Goal: Task Accomplishment & Management: Use online tool/utility

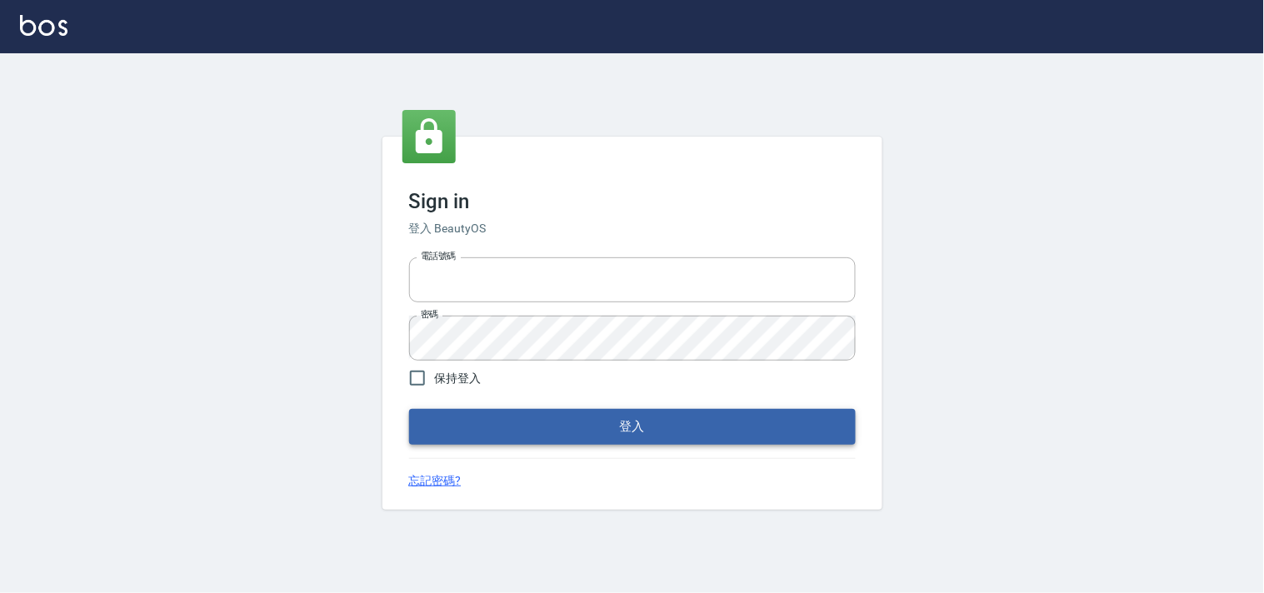
type input "28362778"
click at [558, 413] on button "登入" at bounding box center [632, 426] width 447 height 35
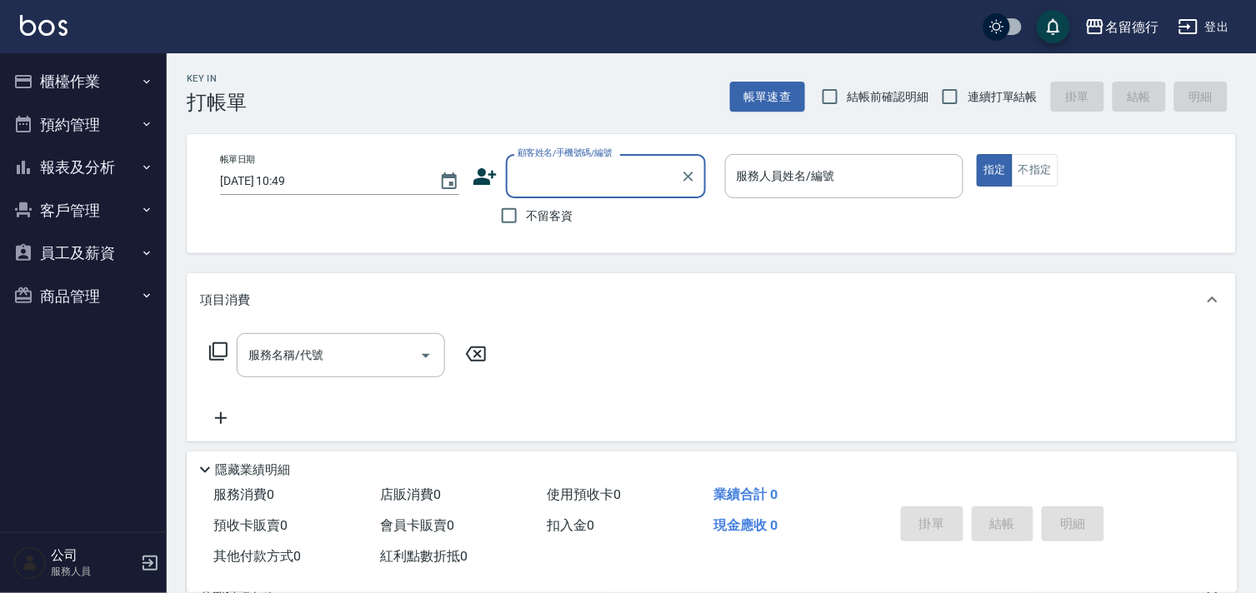
click at [111, 68] on button "櫃檯作業" at bounding box center [83, 81] width 153 height 43
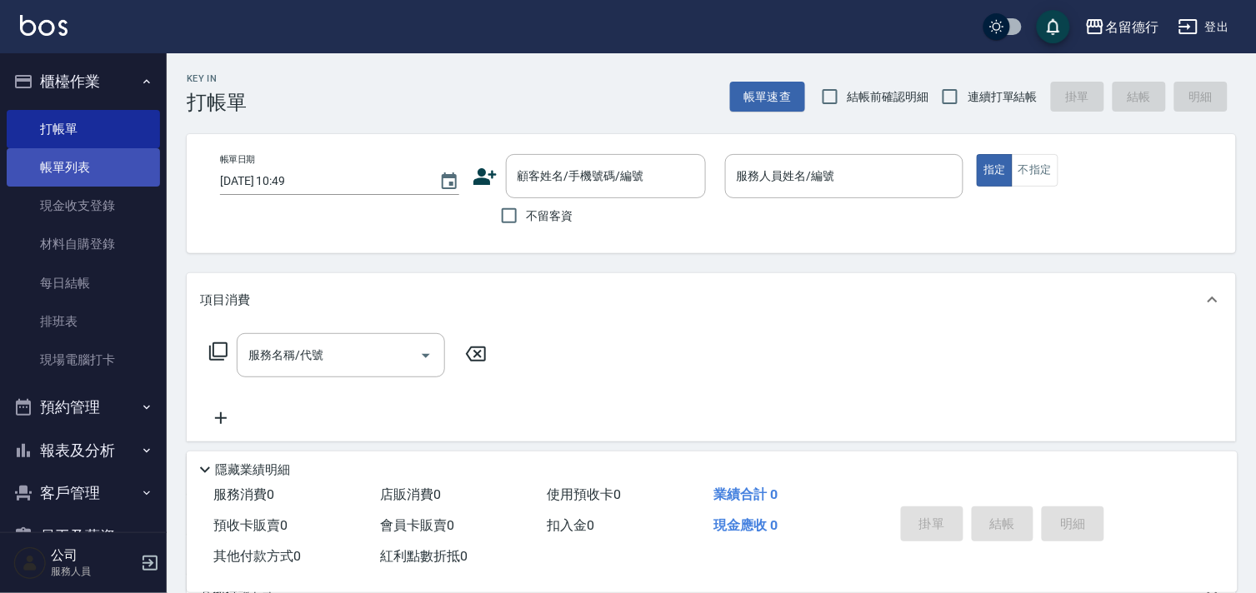
click at [77, 177] on link "帳單列表" at bounding box center [83, 167] width 153 height 38
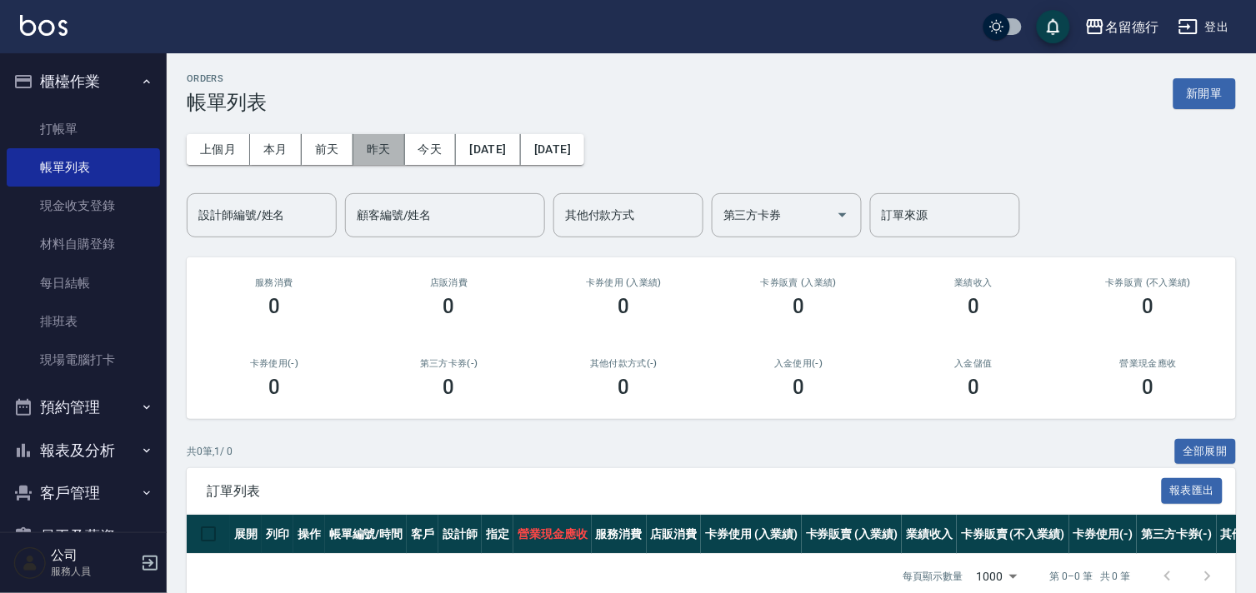
click at [356, 142] on button "昨天" at bounding box center [379, 149] width 52 height 31
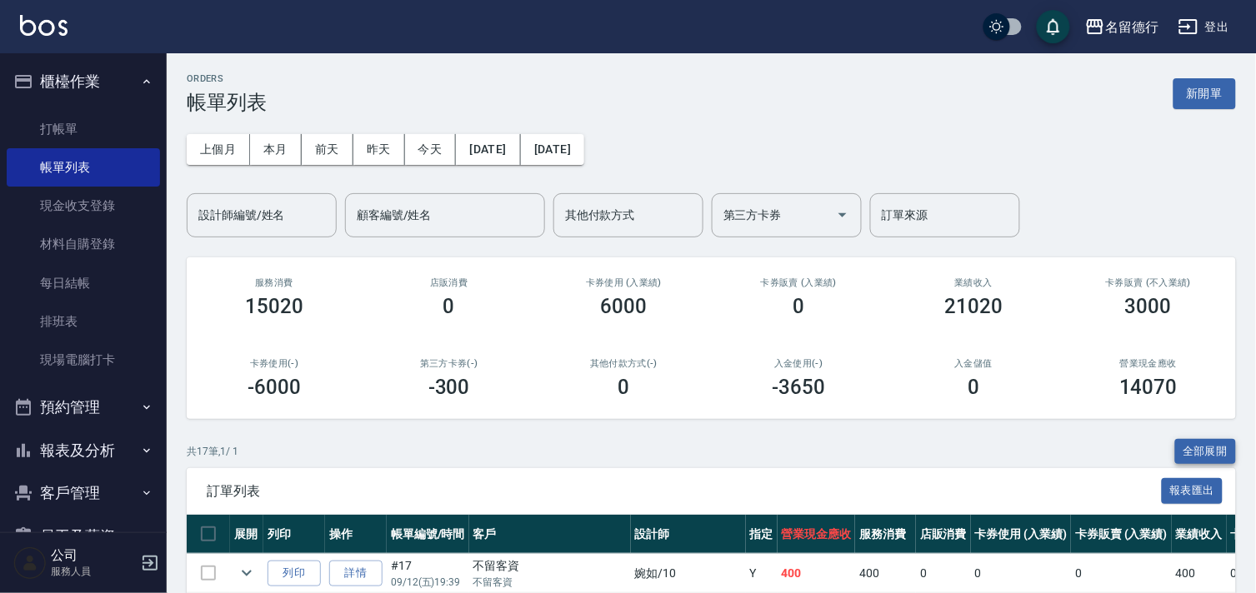
click at [1205, 442] on button "全部展開" at bounding box center [1206, 452] width 62 height 26
click at [307, 150] on button "前天" at bounding box center [328, 149] width 52 height 31
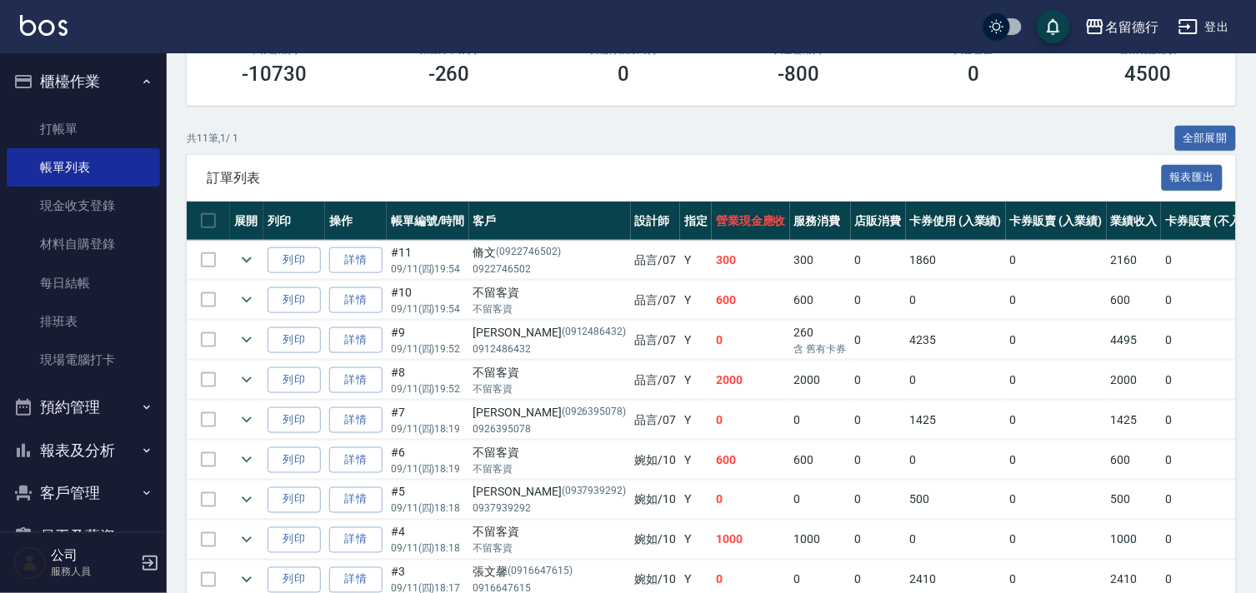
scroll to position [277, 0]
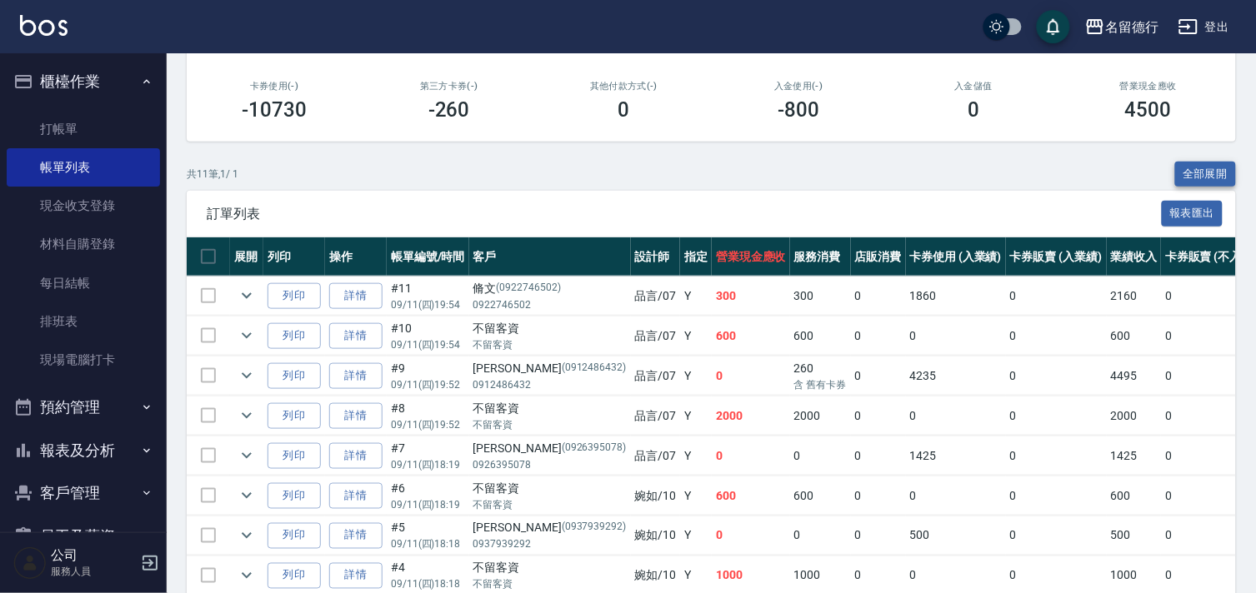
click at [1200, 167] on button "全部展開" at bounding box center [1206, 175] width 62 height 26
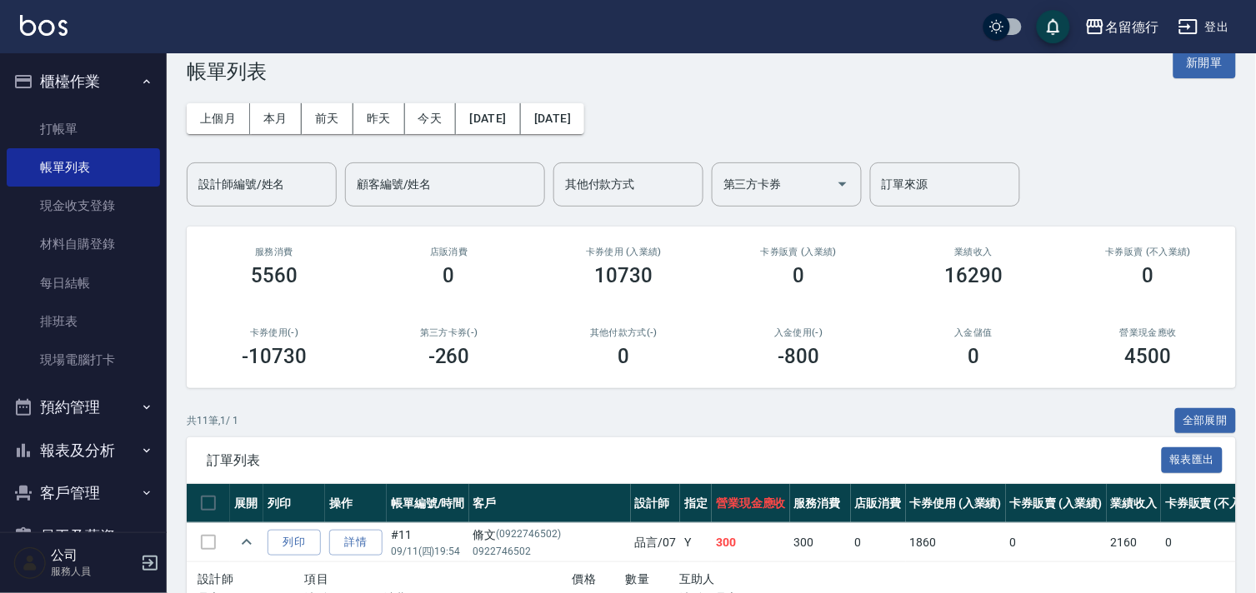
scroll to position [0, 0]
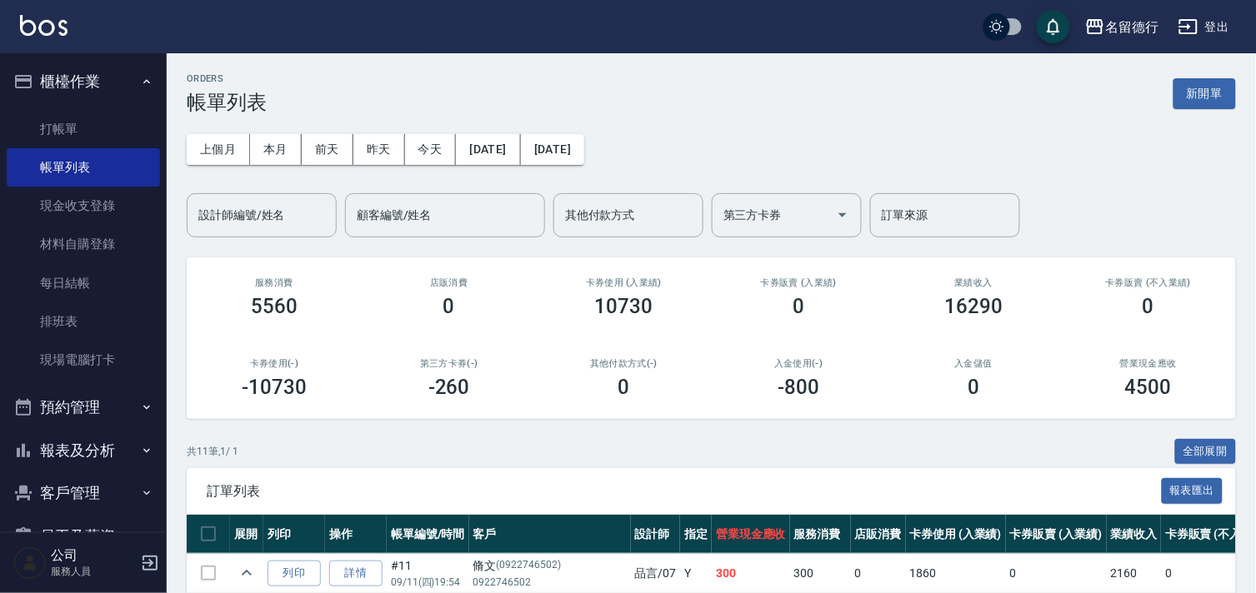
click at [642, 138] on div "上個月 本月 前天 昨天 今天 2025/09/11 2025/09/11 設計師編號/姓名 設計師編號/姓名 顧客編號/姓名 顧客編號/姓名 其他付款方式 …" at bounding box center [711, 175] width 1049 height 123
click at [584, 142] on button "[DATE]" at bounding box center [552, 149] width 63 height 31
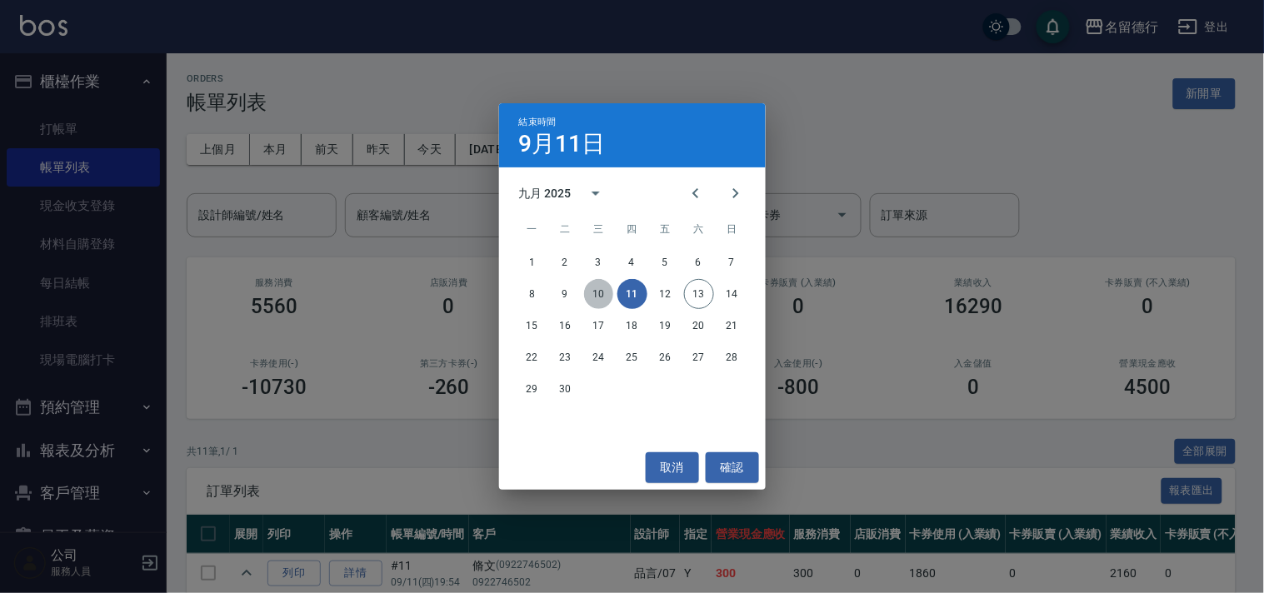
click at [602, 289] on button "10" at bounding box center [599, 294] width 30 height 30
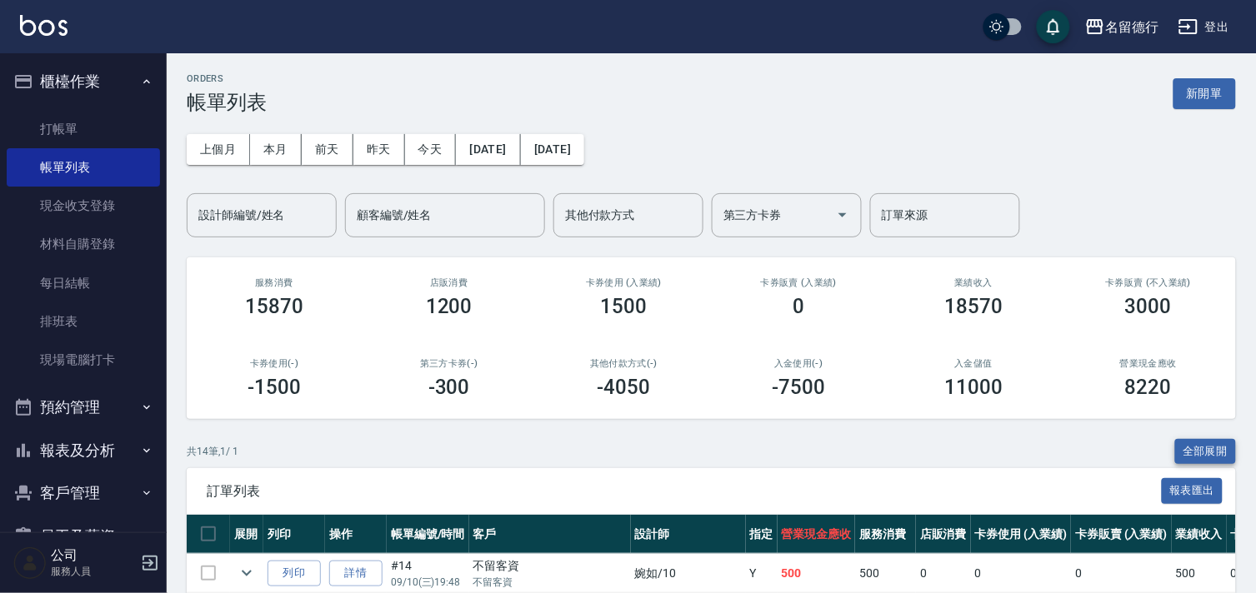
click at [1197, 458] on button "全部展開" at bounding box center [1206, 452] width 62 height 26
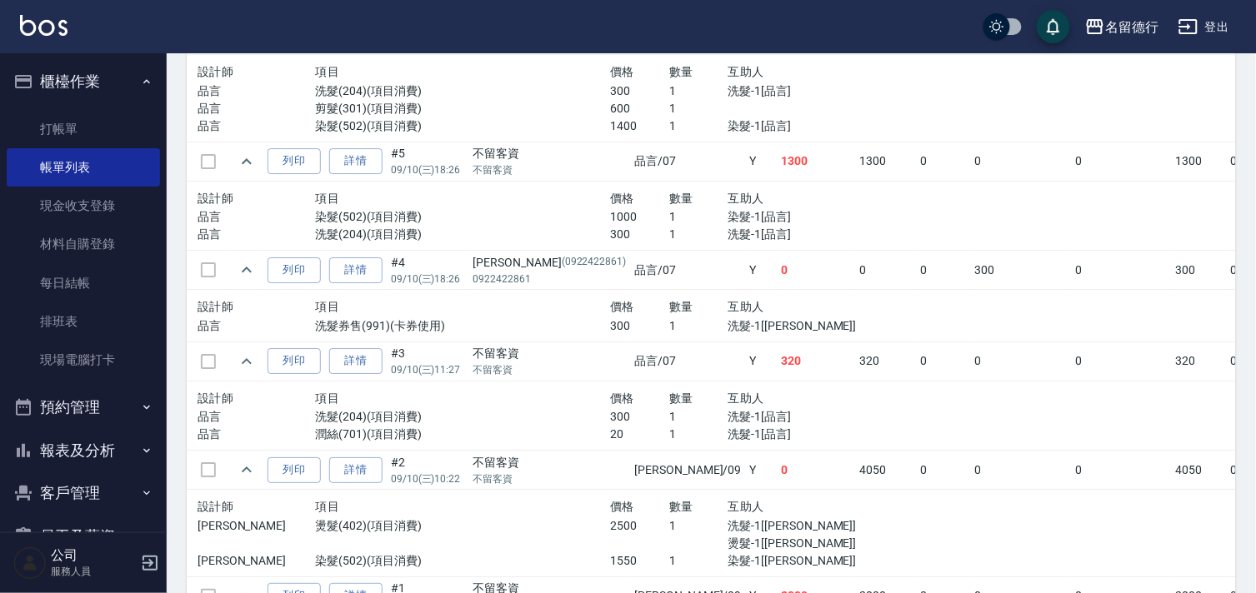
scroll to position [1481, 0]
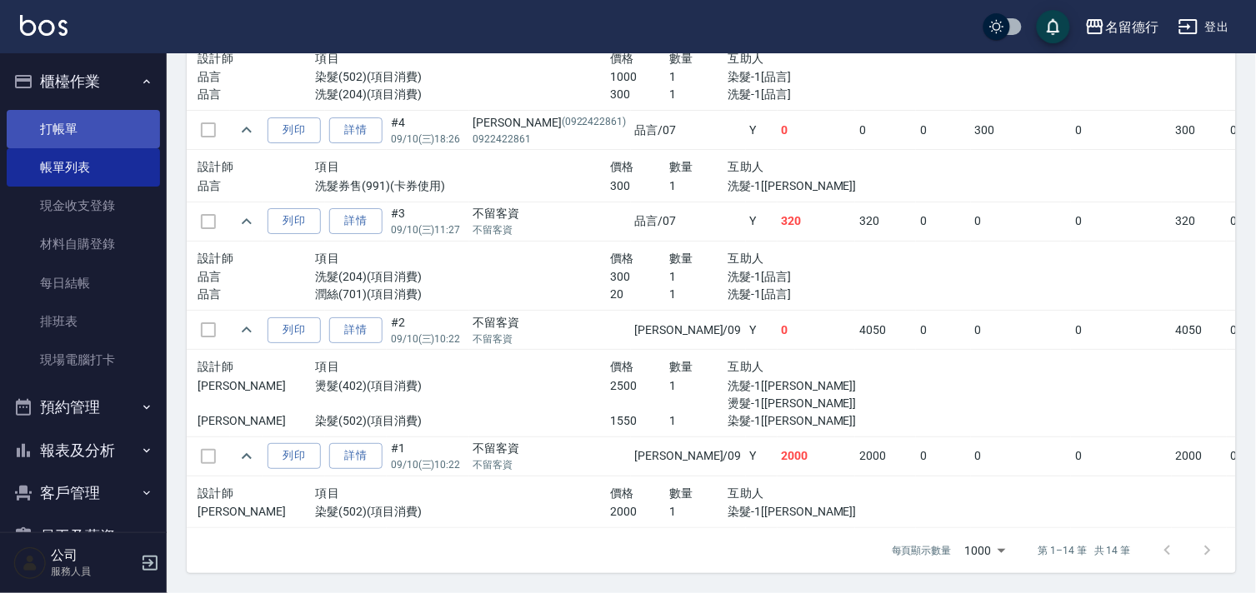
click at [58, 137] on link "打帳單" at bounding box center [83, 129] width 153 height 38
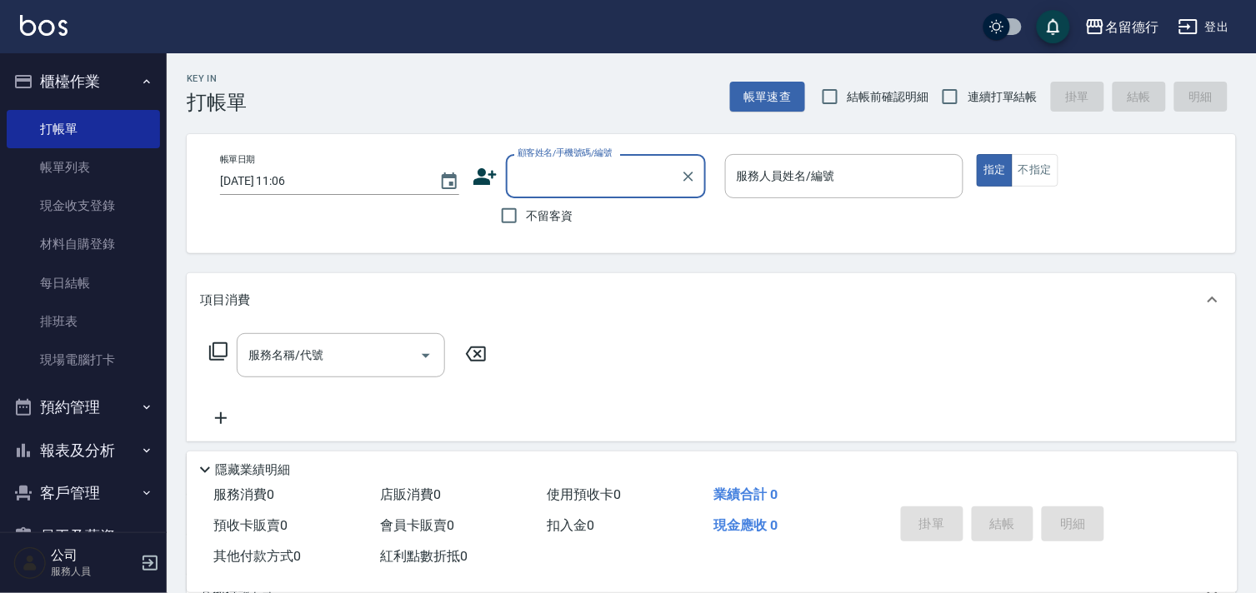
click at [877, 102] on span "結帳前確認明細" at bounding box center [888, 96] width 82 height 17
click at [847, 102] on input "結帳前確認明細" at bounding box center [829, 96] width 35 height 35
checkbox input "true"
click at [931, 92] on span "結帳前確認明細" at bounding box center [882, 95] width 121 height 16
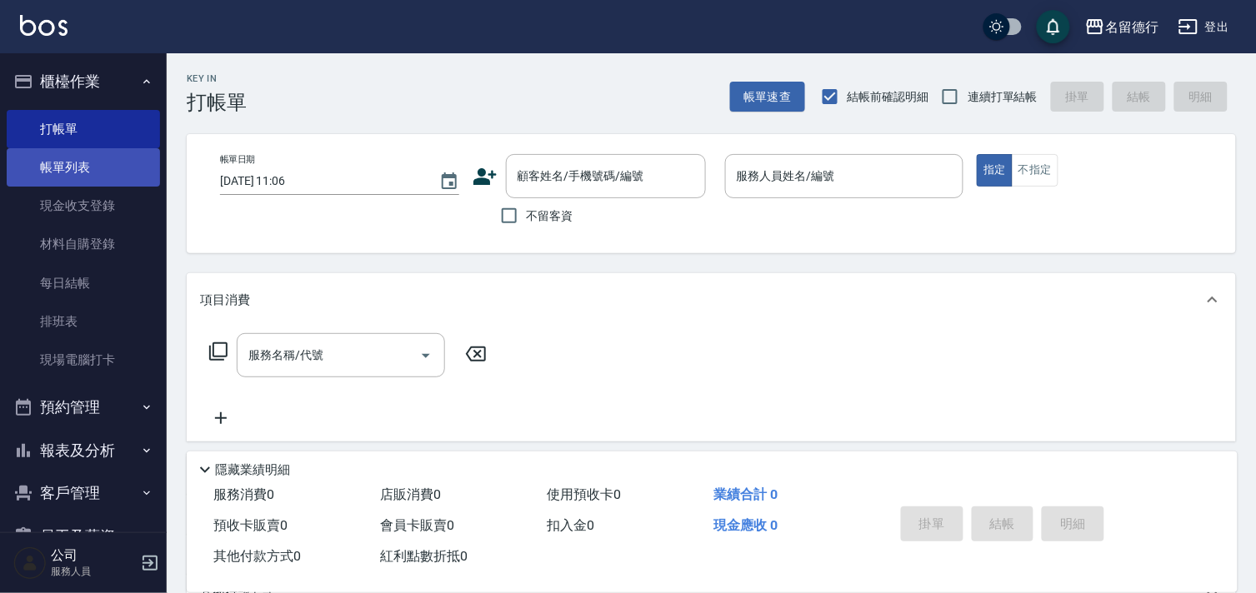
click at [77, 170] on link "帳單列表" at bounding box center [83, 167] width 153 height 38
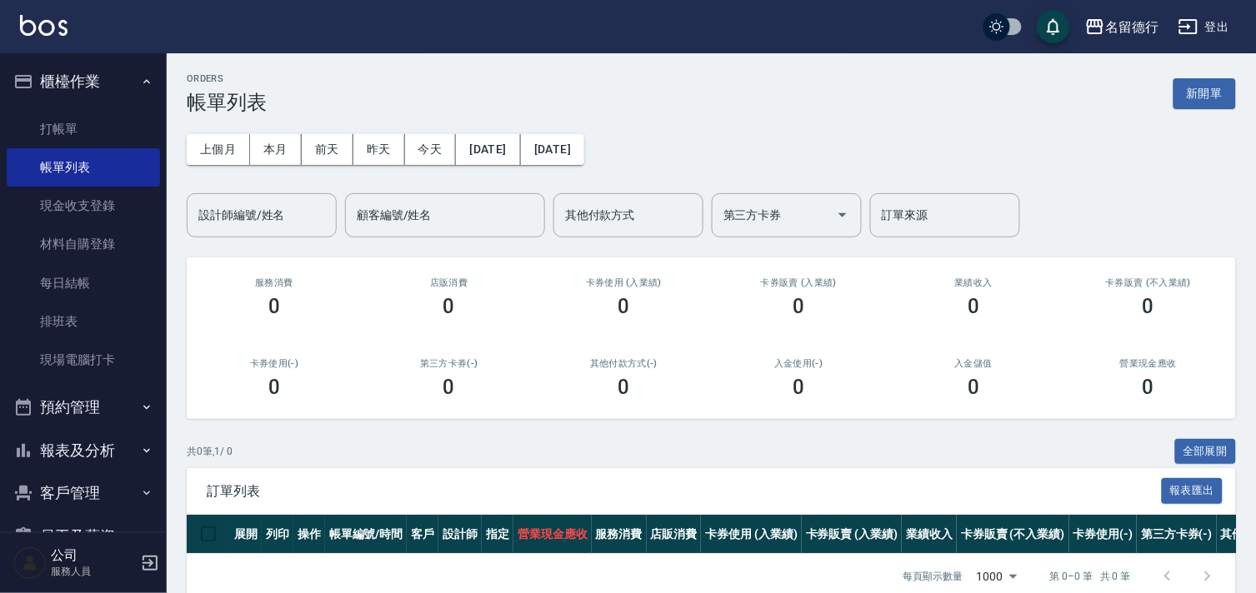
click at [94, 462] on button "報表及分析" at bounding box center [83, 450] width 153 height 43
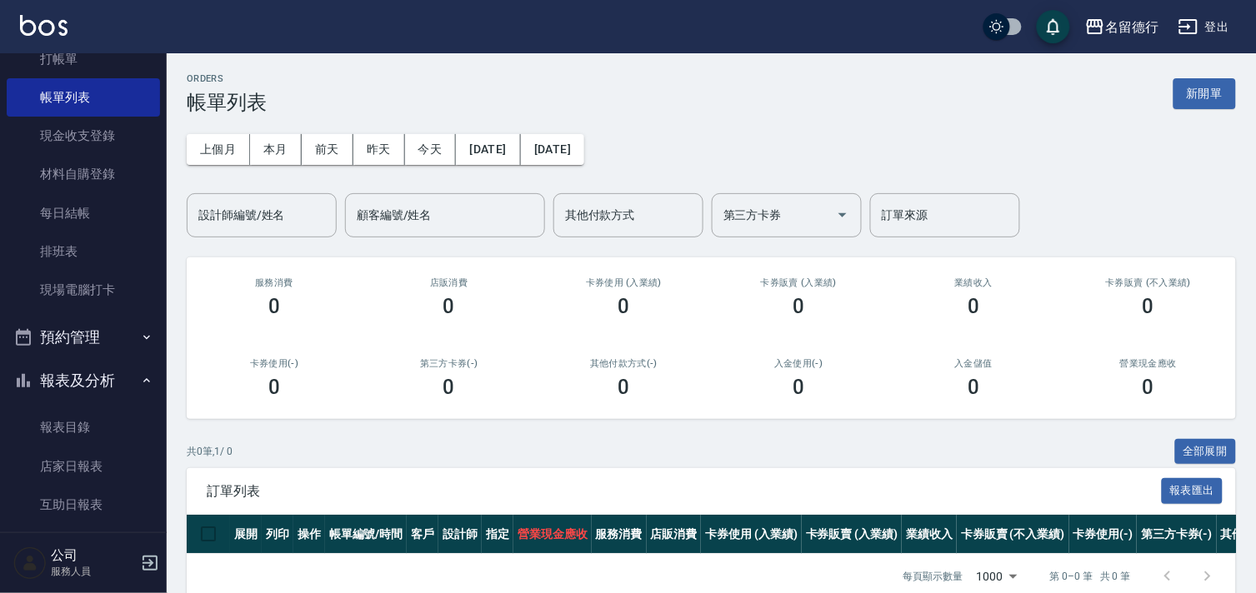
scroll to position [277, 0]
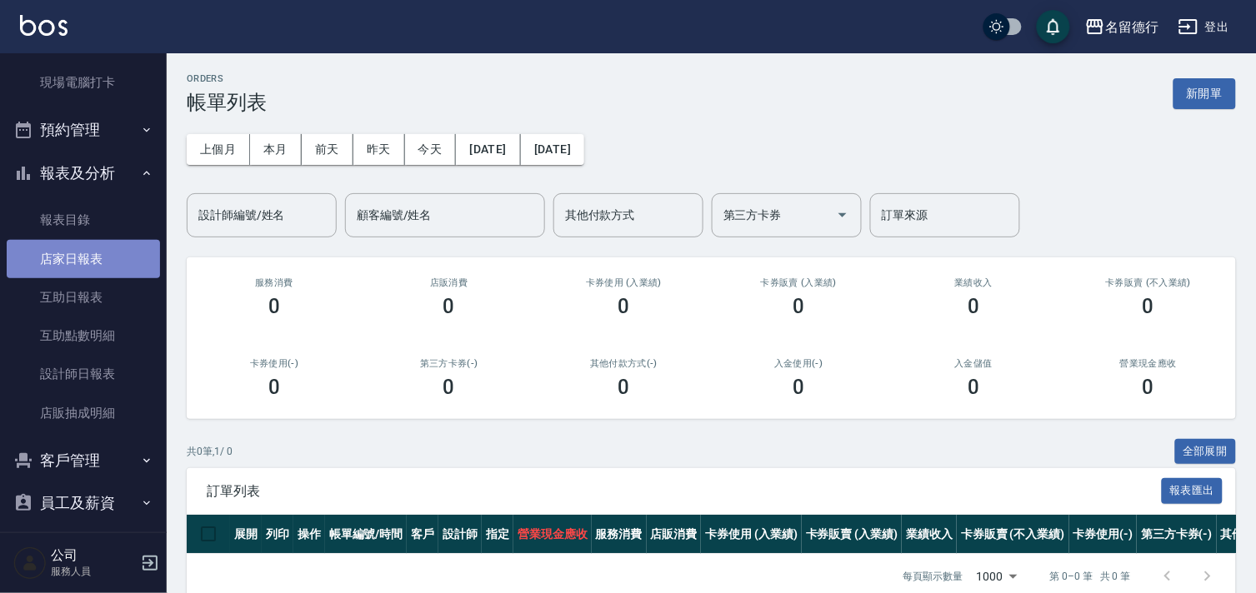
click at [84, 272] on link "店家日報表" at bounding box center [83, 259] width 153 height 38
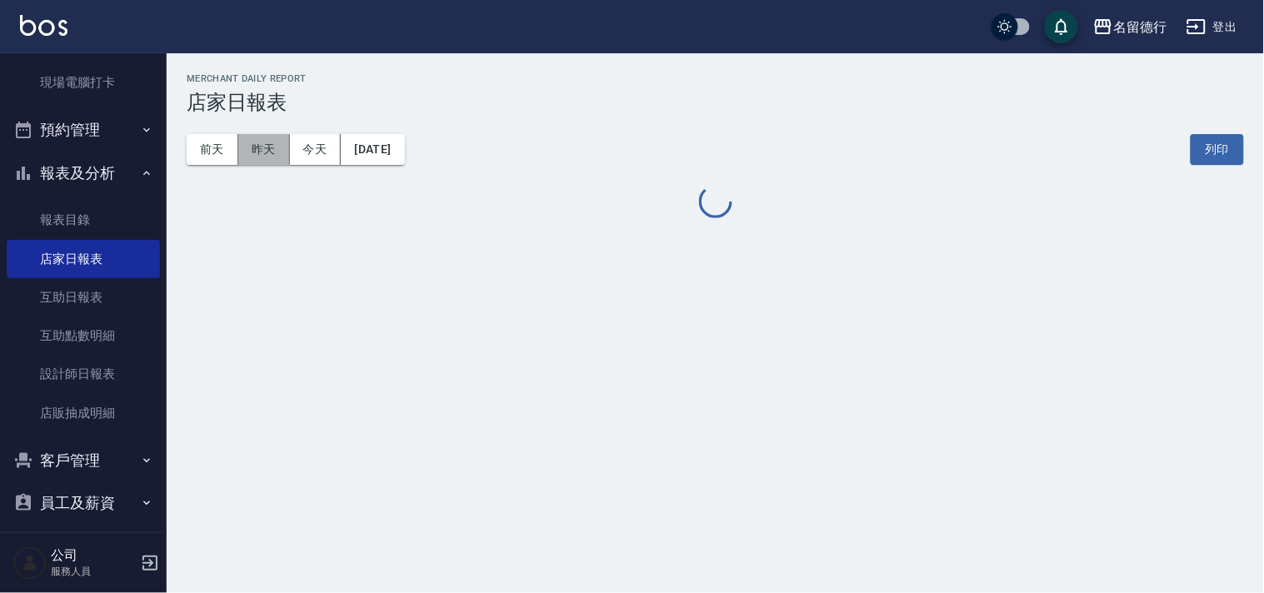
click at [263, 159] on button "昨天" at bounding box center [264, 149] width 52 height 31
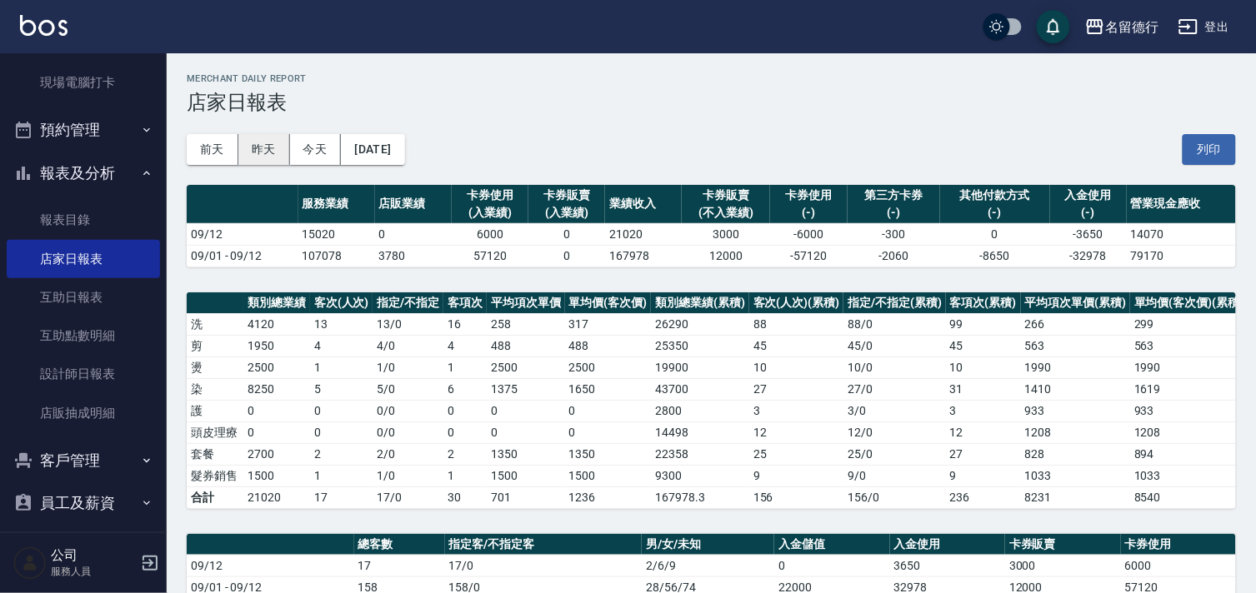
click at [263, 159] on button "昨天" at bounding box center [264, 149] width 52 height 31
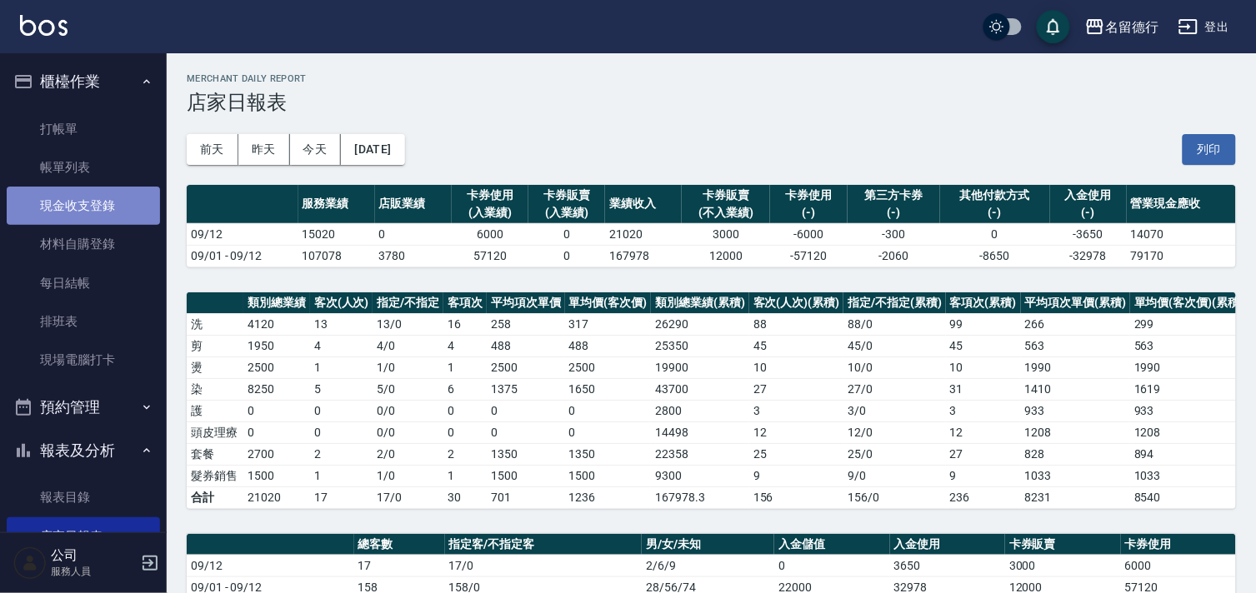
click at [95, 209] on link "現金收支登錄" at bounding box center [83, 206] width 153 height 38
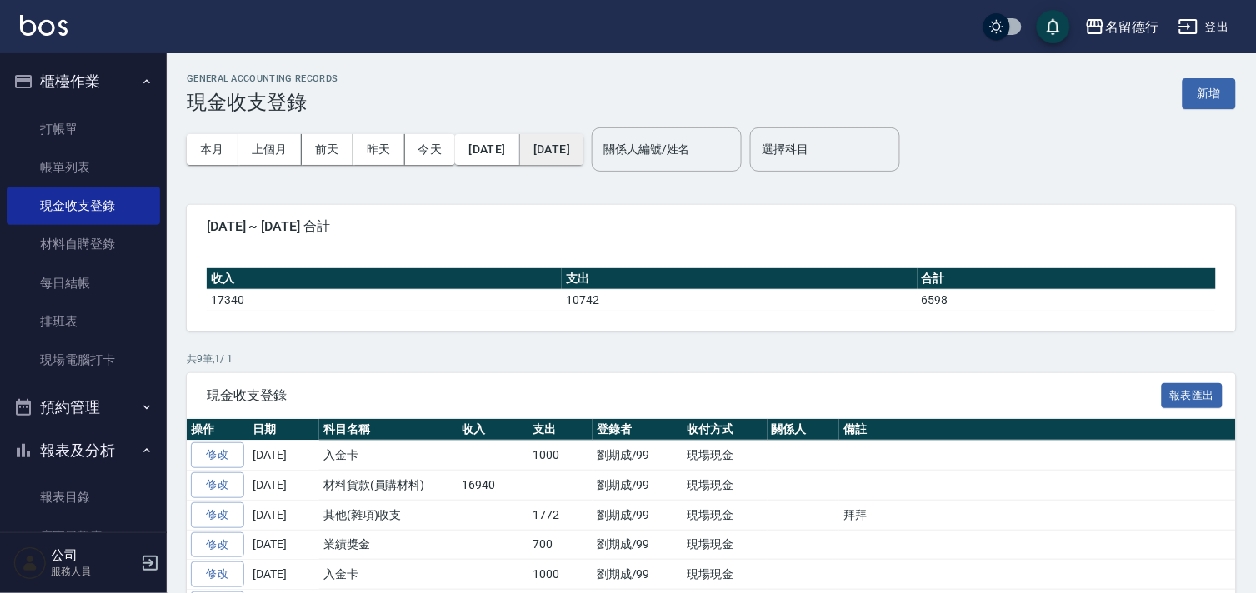
click at [583, 152] on button "[DATE]" at bounding box center [551, 149] width 63 height 31
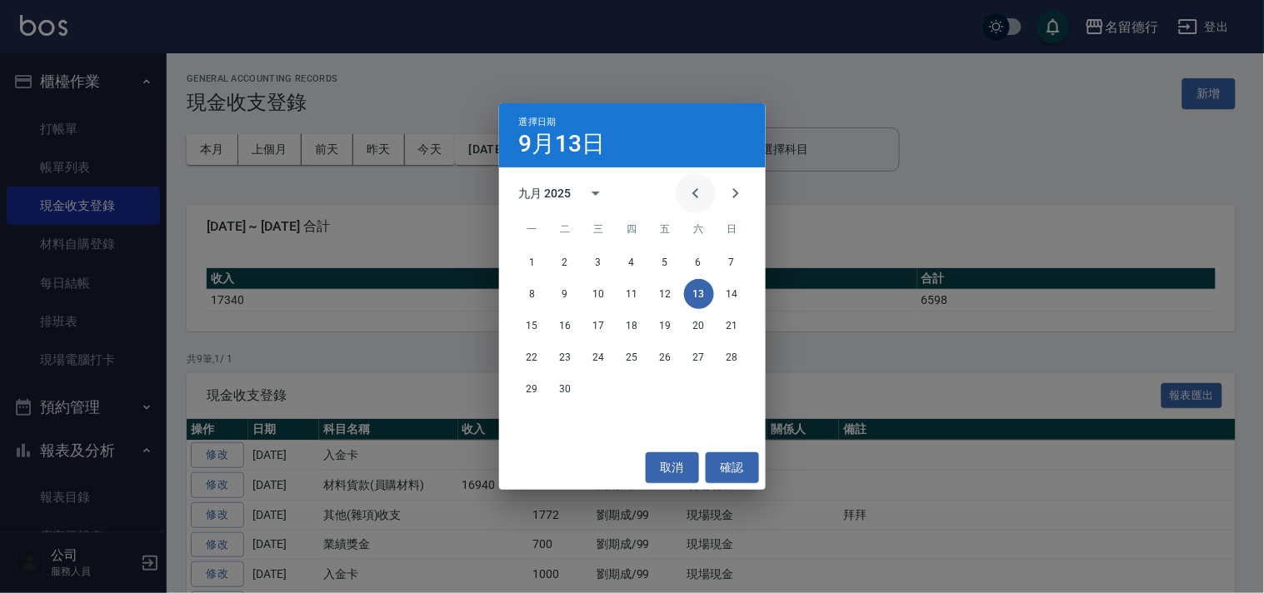
click at [694, 193] on icon "Previous month" at bounding box center [695, 193] width 6 height 10
click at [729, 389] on button "31" at bounding box center [732, 389] width 30 height 30
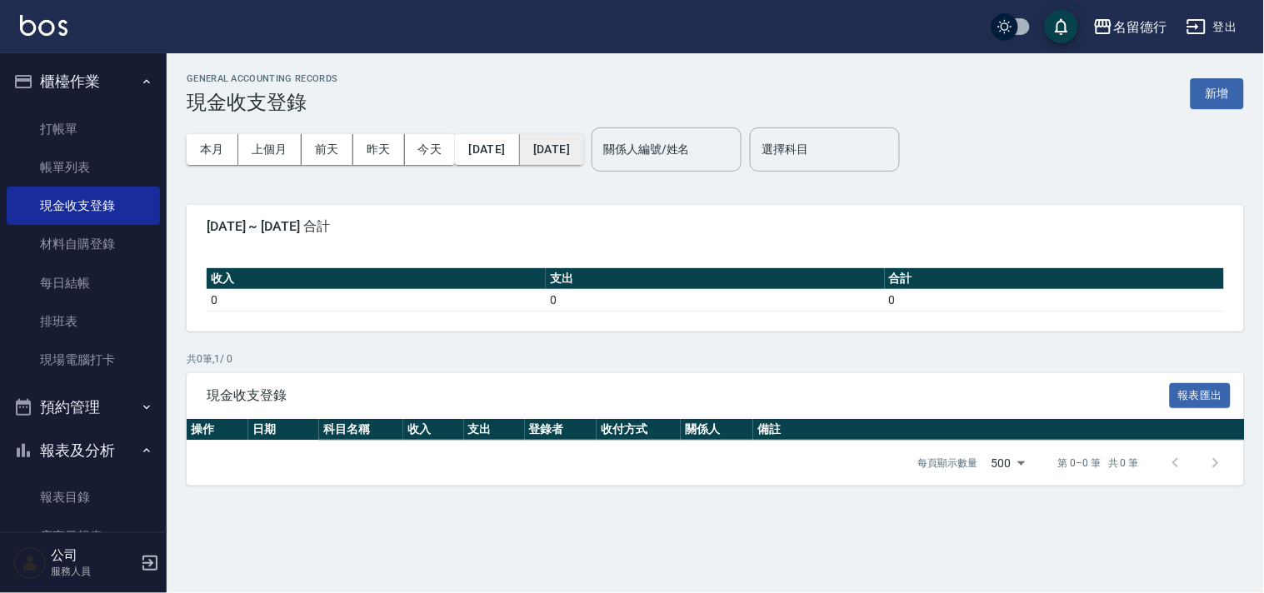
click at [583, 145] on button "[DATE]" at bounding box center [551, 149] width 63 height 31
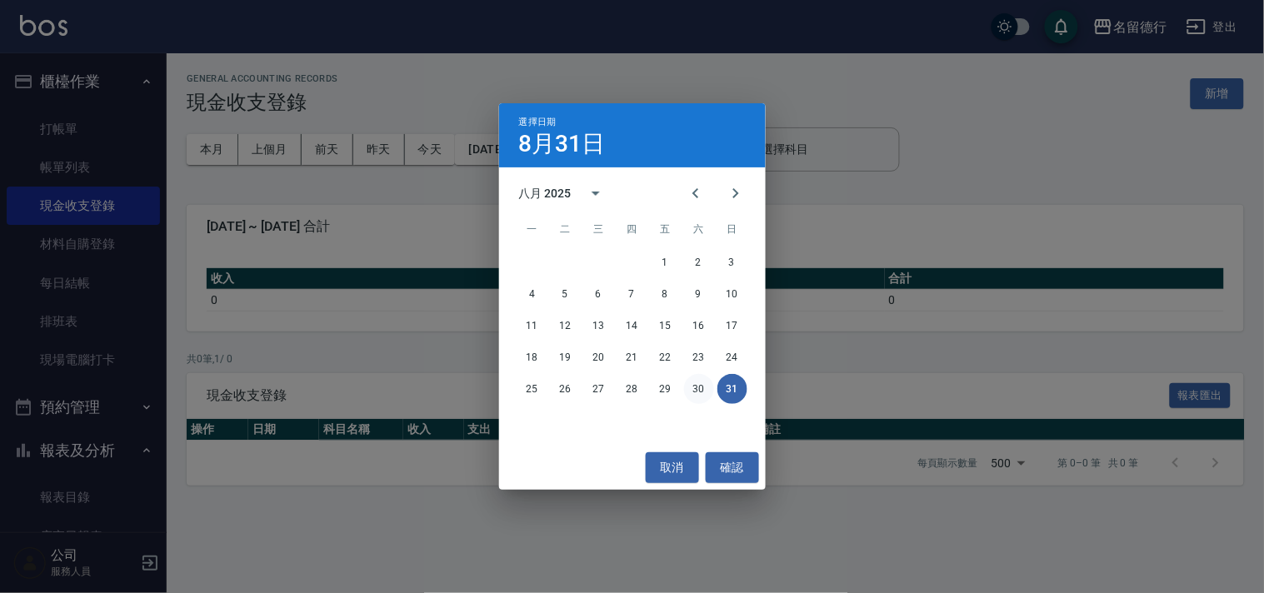
click at [693, 390] on button "30" at bounding box center [699, 389] width 30 height 30
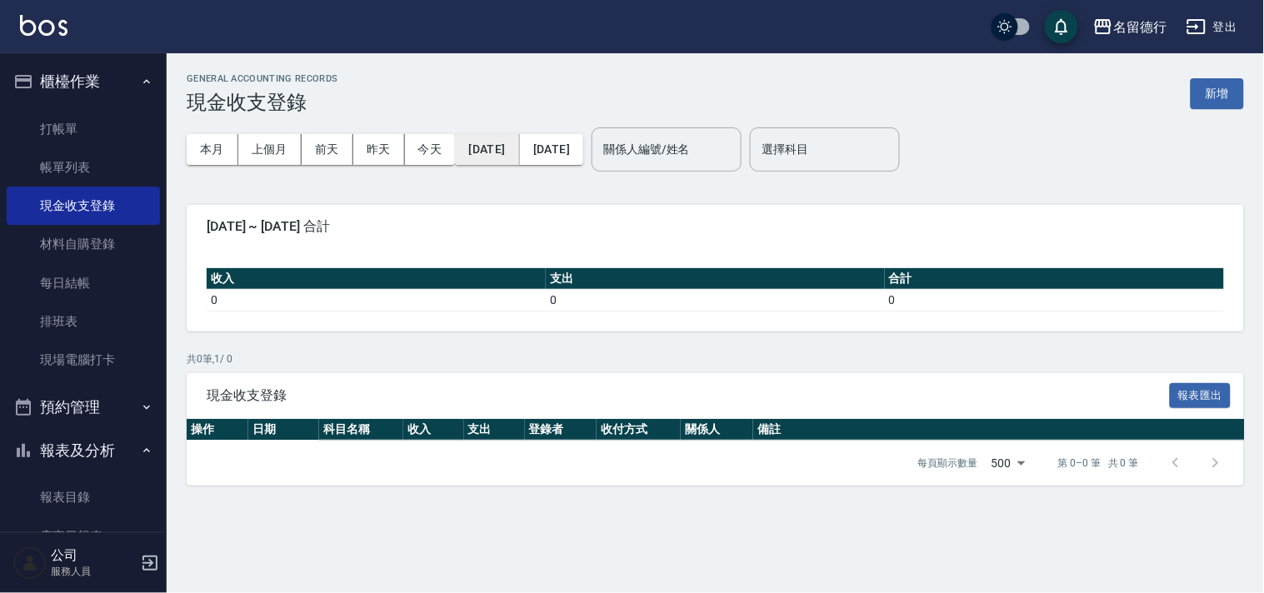
click at [500, 151] on button "[DATE]" at bounding box center [487, 149] width 64 height 31
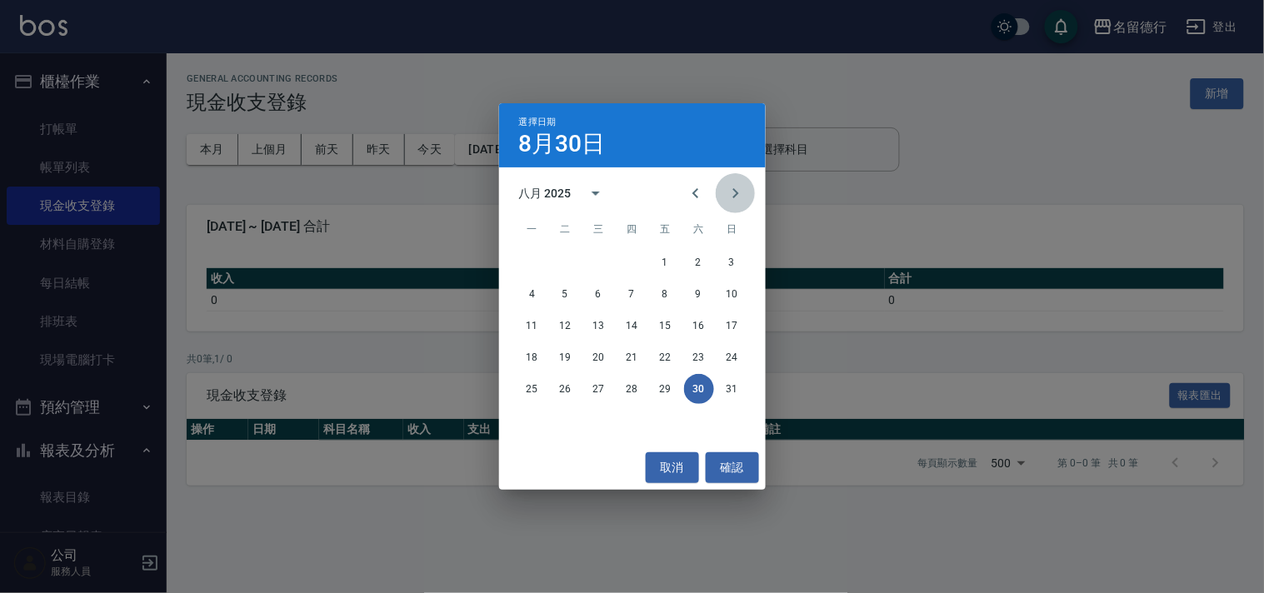
click at [733, 192] on icon "Next month" at bounding box center [736, 193] width 20 height 20
click at [532, 262] on button "1" at bounding box center [532, 262] width 30 height 30
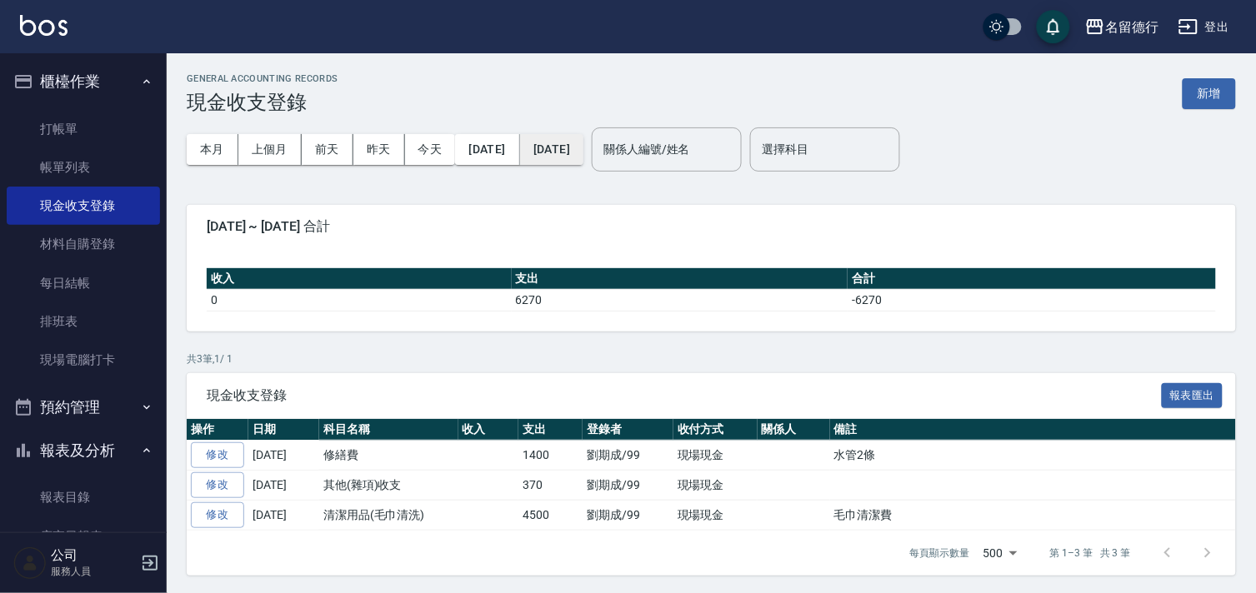
click at [583, 143] on button "[DATE]" at bounding box center [551, 149] width 63 height 31
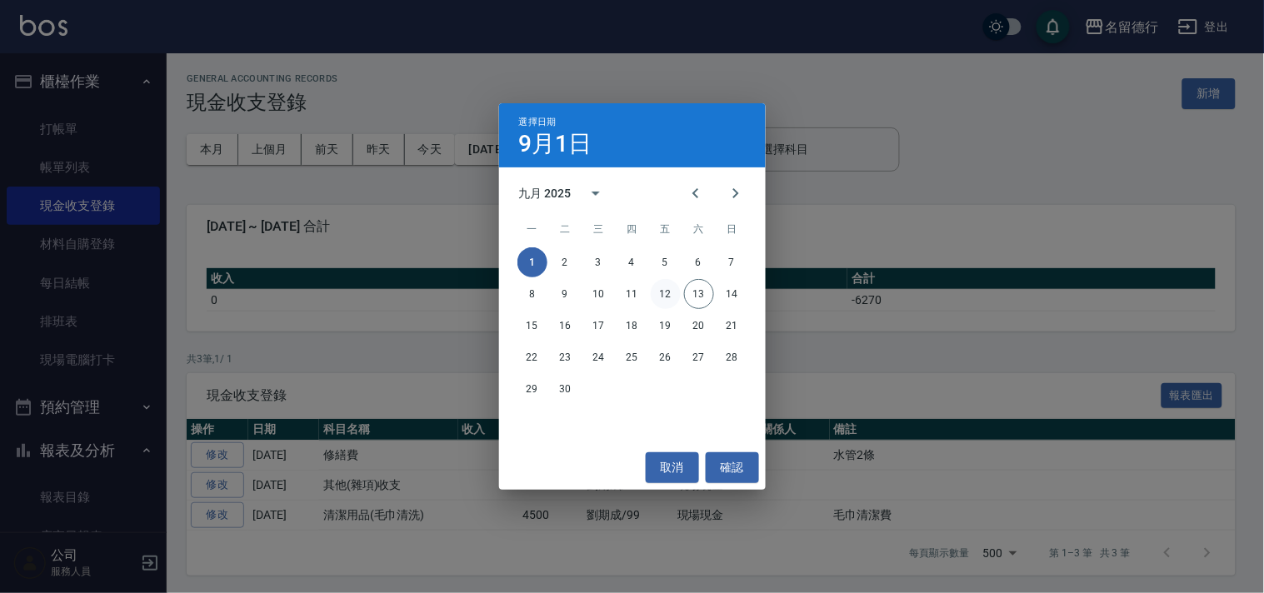
click at [673, 287] on button "12" at bounding box center [666, 294] width 30 height 30
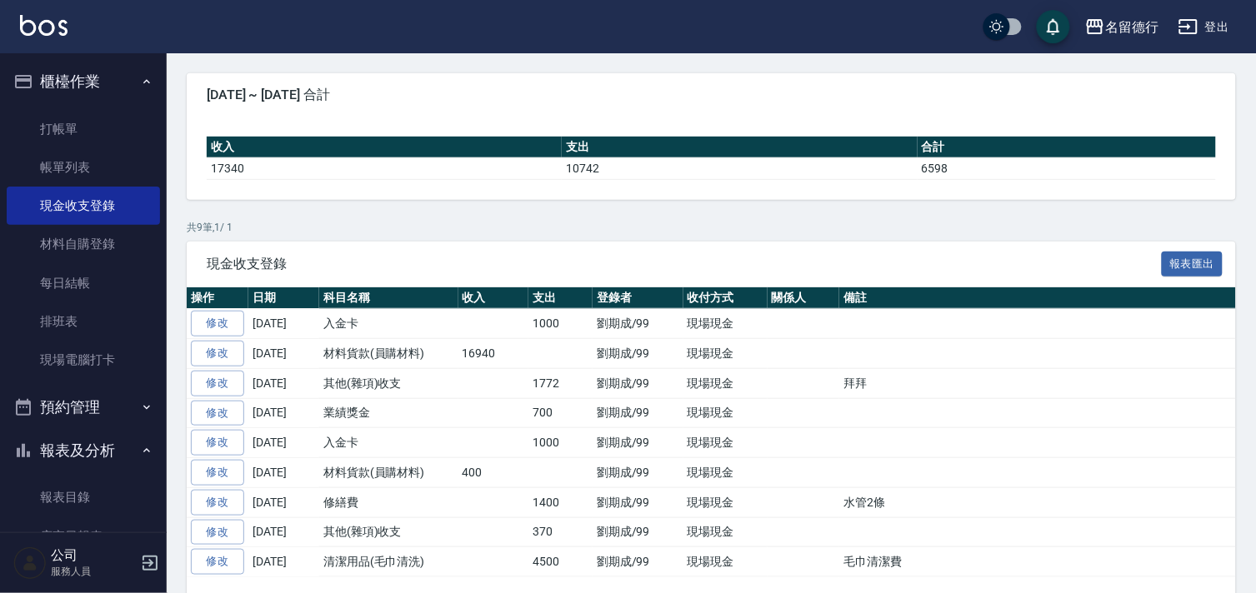
scroll to position [183, 0]
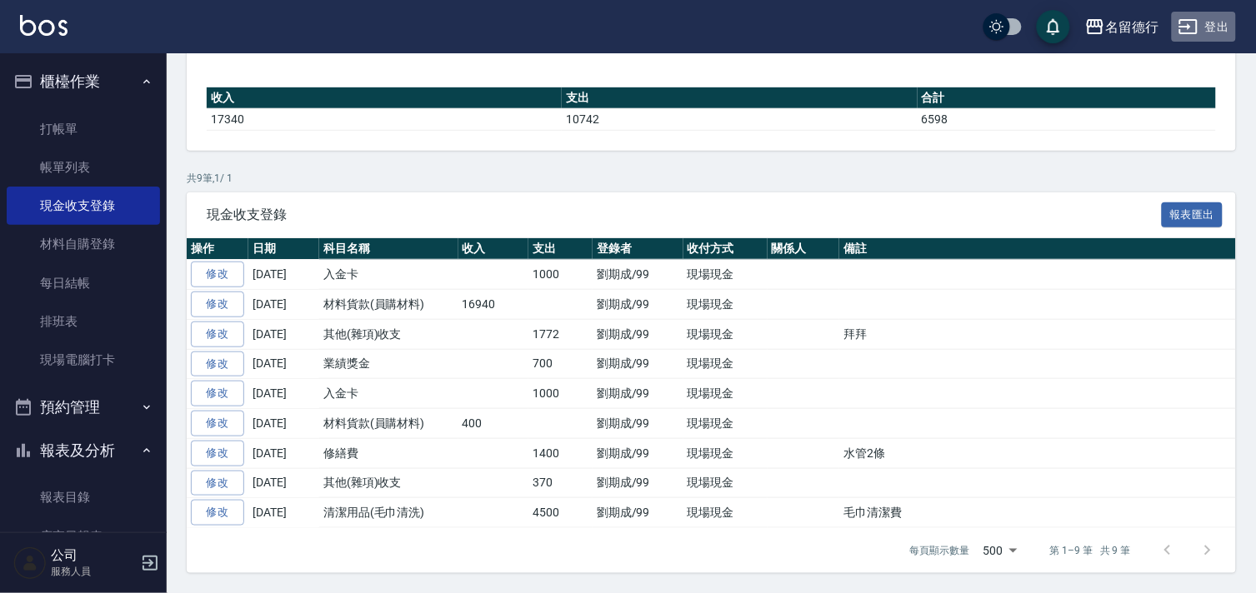
click at [1223, 27] on button "登出" at bounding box center [1204, 27] width 64 height 31
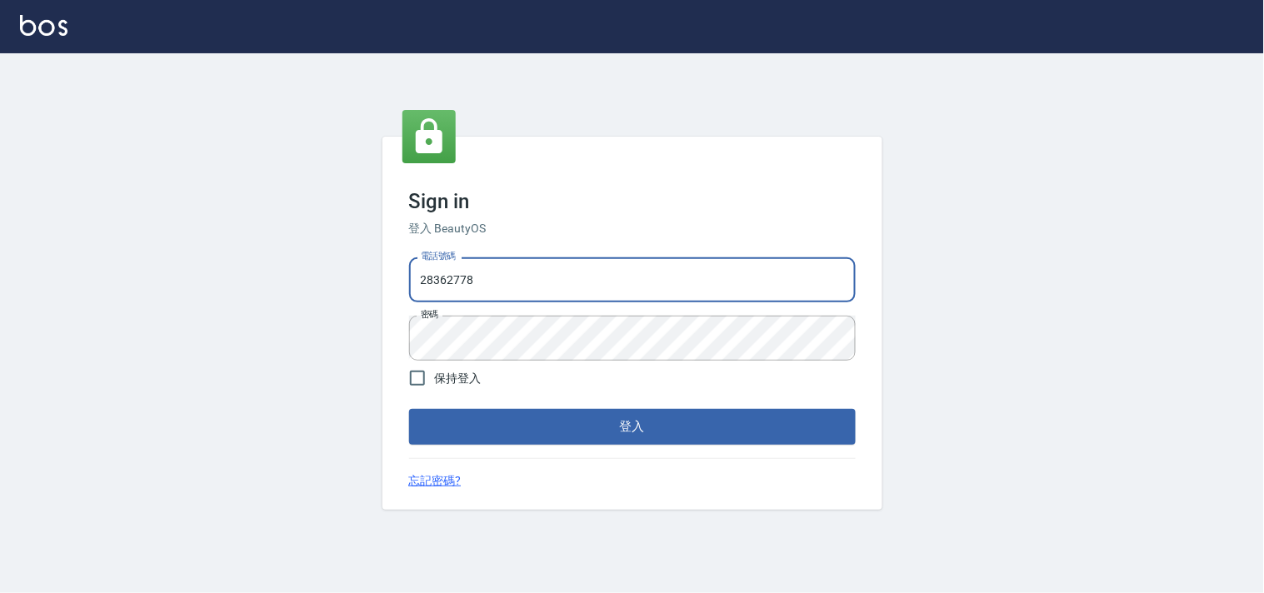
drag, startPoint x: 0, startPoint y: 0, endPoint x: 53, endPoint y: 264, distance: 269.5
click at [53, 264] on div "Sign in 登入 BeautyOS 電話號碼 [PHONE_NUMBER] 電話號碼 密碼 密碼 保持登入 登入 忘記密碼?" at bounding box center [632, 323] width 1264 height 540
type input "0955582961"
click at [326, 334] on div "Sign in 登入 BeautyOS 電話號碼 [PHONE_NUMBER] 電話號碼 密碼 密碼 保持登入 登入 忘記密碼?" at bounding box center [632, 323] width 1264 height 540
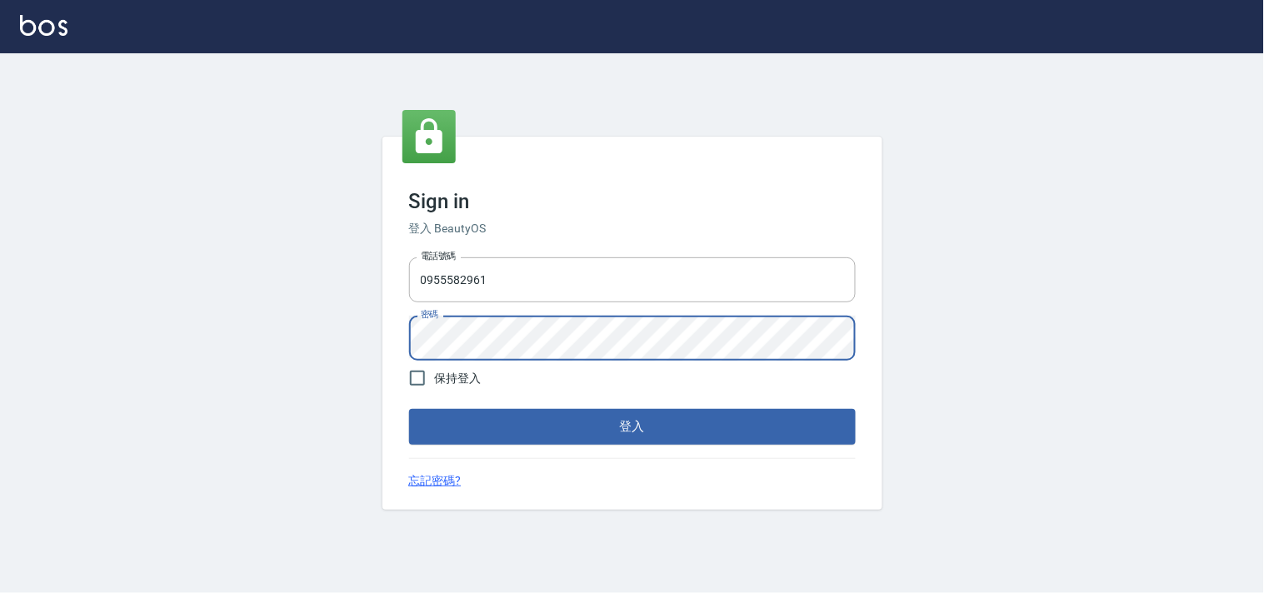
click at [409, 409] on button "登入" at bounding box center [632, 426] width 447 height 35
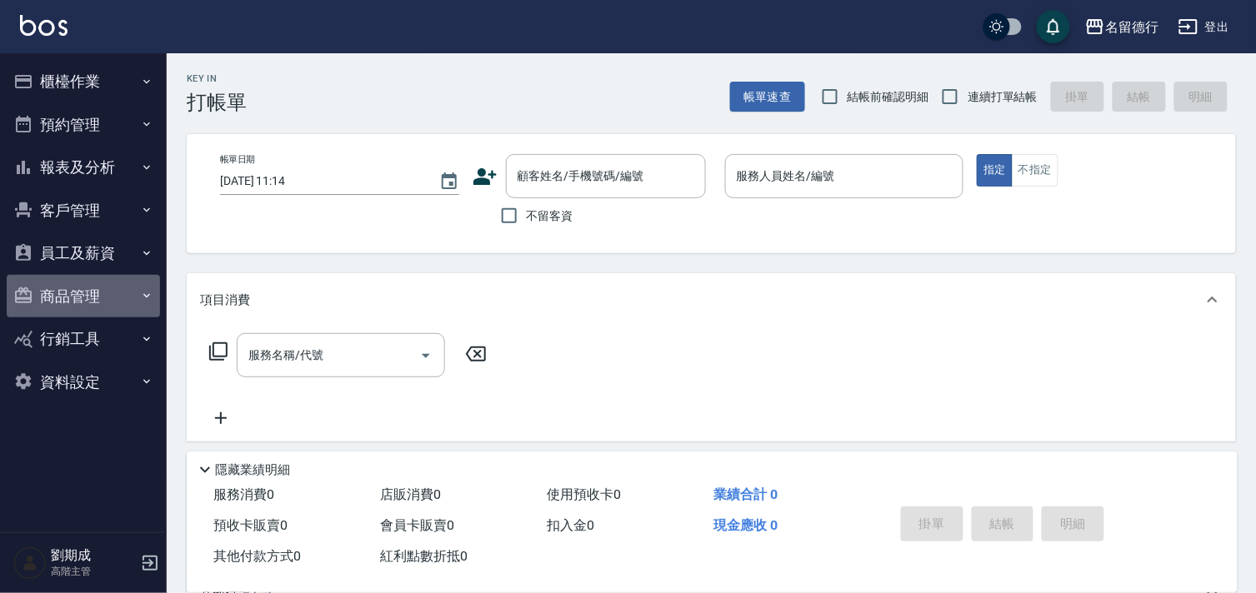
click at [55, 287] on button "商品管理" at bounding box center [83, 296] width 153 height 43
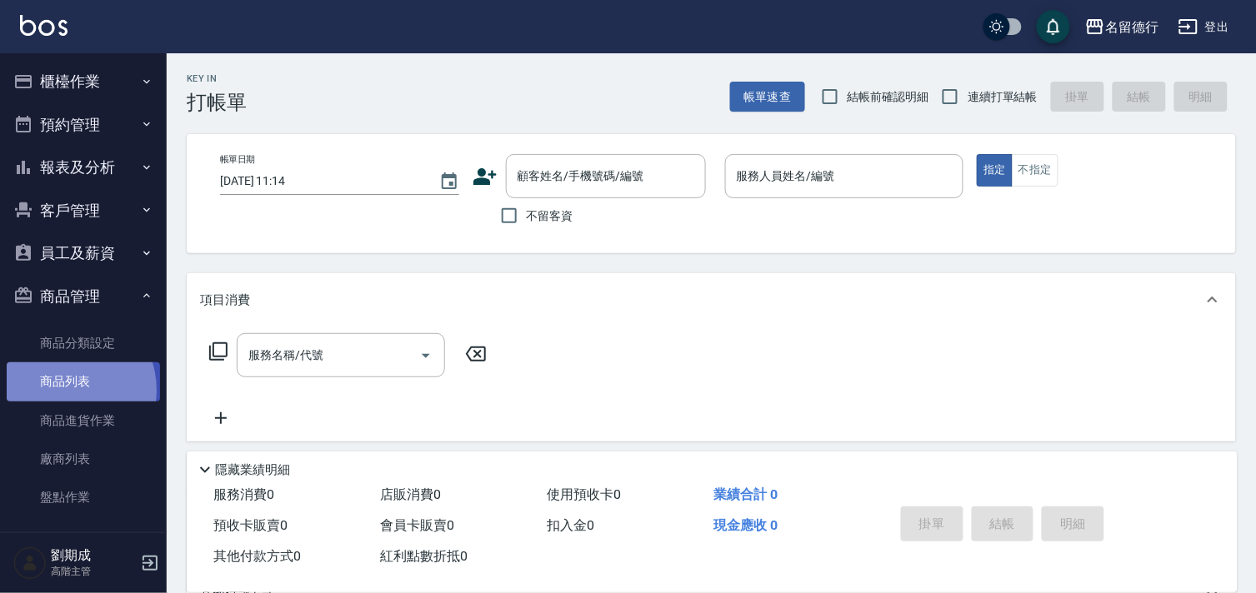
click at [65, 390] on link "商品列表" at bounding box center [83, 381] width 153 height 38
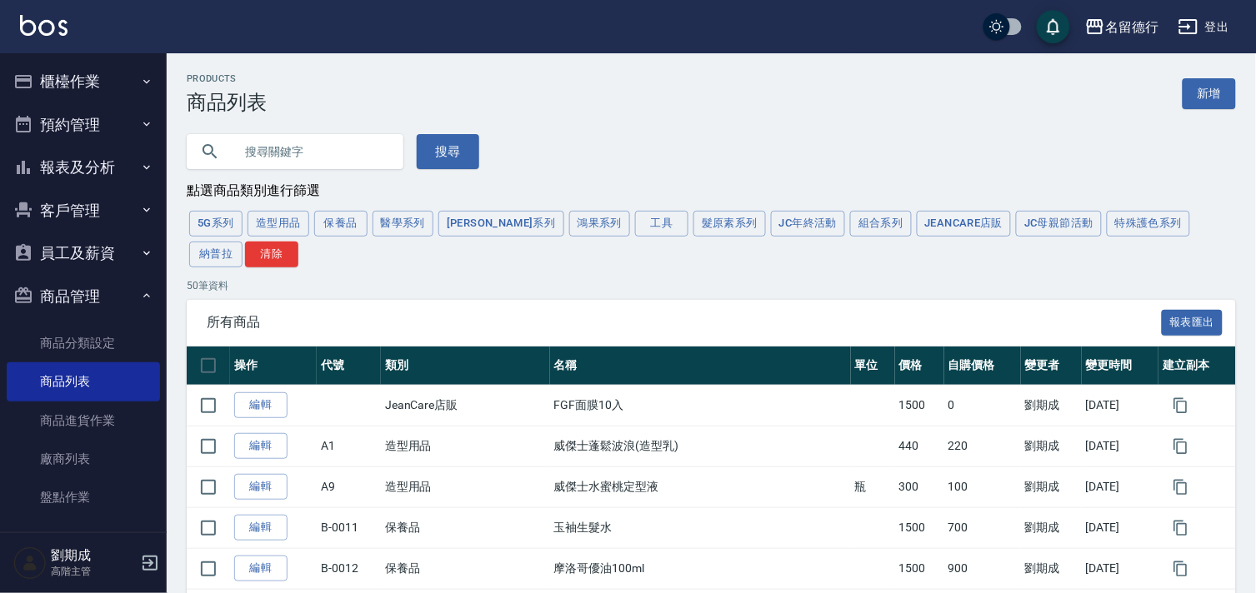
click at [303, 152] on input "text" at bounding box center [311, 151] width 157 height 45
type input "華田"
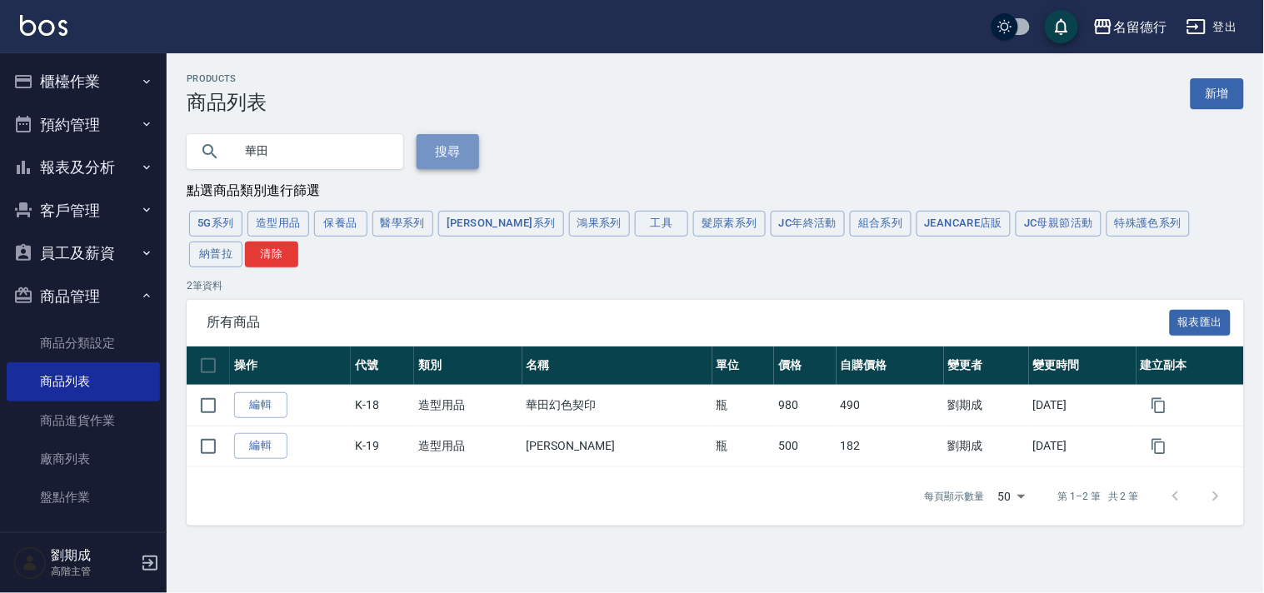
click at [455, 145] on button "搜尋" at bounding box center [448, 151] width 62 height 35
drag, startPoint x: 1247, startPoint y: 1, endPoint x: 827, endPoint y: 27, distance: 420.8
click at [748, 1] on div "名留德行 登出" at bounding box center [632, 26] width 1264 height 53
click at [1208, 18] on button "登出" at bounding box center [1212, 27] width 64 height 31
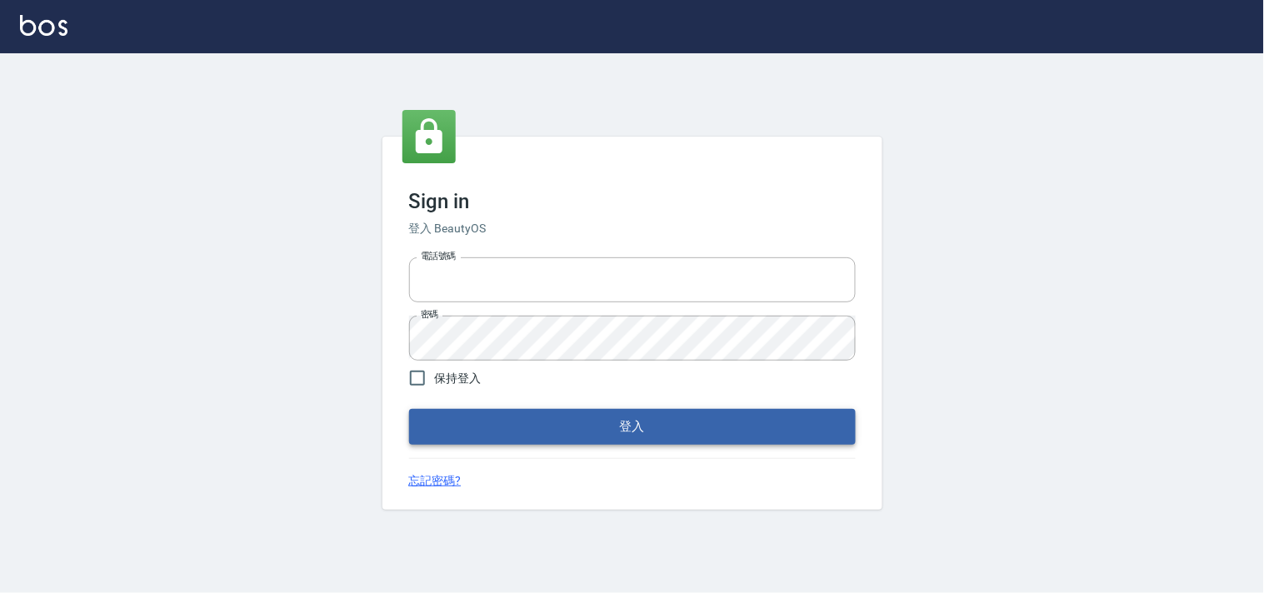
type input "28362778"
click at [638, 428] on button "登入" at bounding box center [632, 426] width 447 height 35
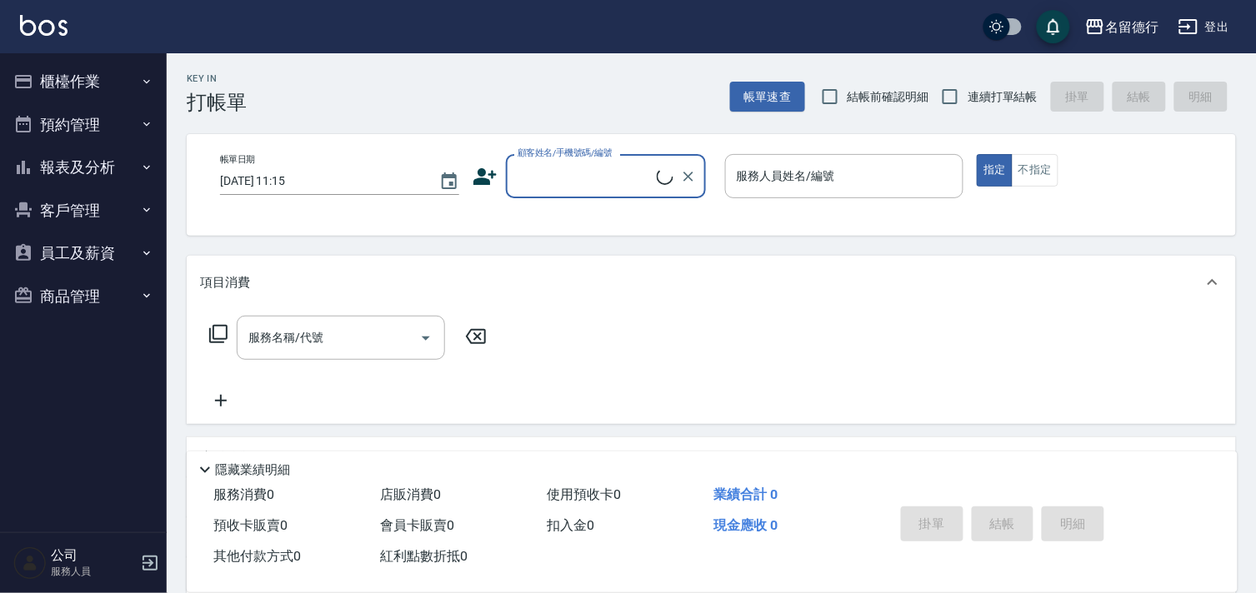
click at [859, 112] on label "結帳前確認明細" at bounding box center [870, 96] width 117 height 35
click at [847, 112] on input "結帳前確認明細" at bounding box center [829, 96] width 35 height 35
checkbox input "true"
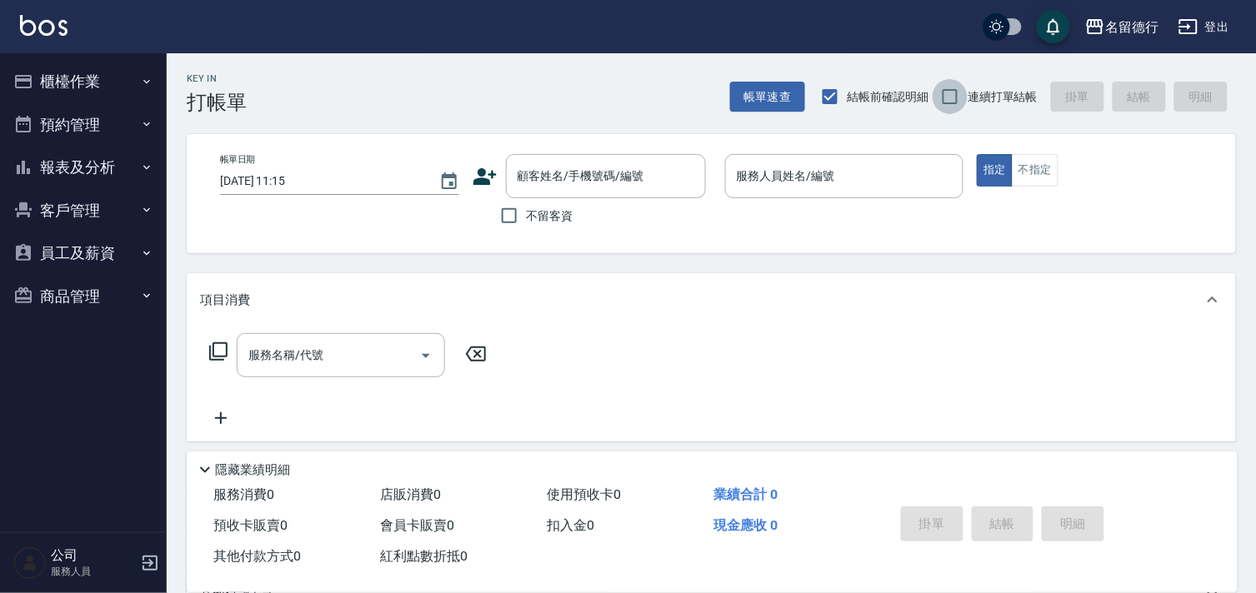
click at [943, 104] on input "連續打單結帳" at bounding box center [949, 96] width 35 height 35
checkbox input "true"
click at [95, 77] on button "櫃檯作業" at bounding box center [83, 81] width 153 height 43
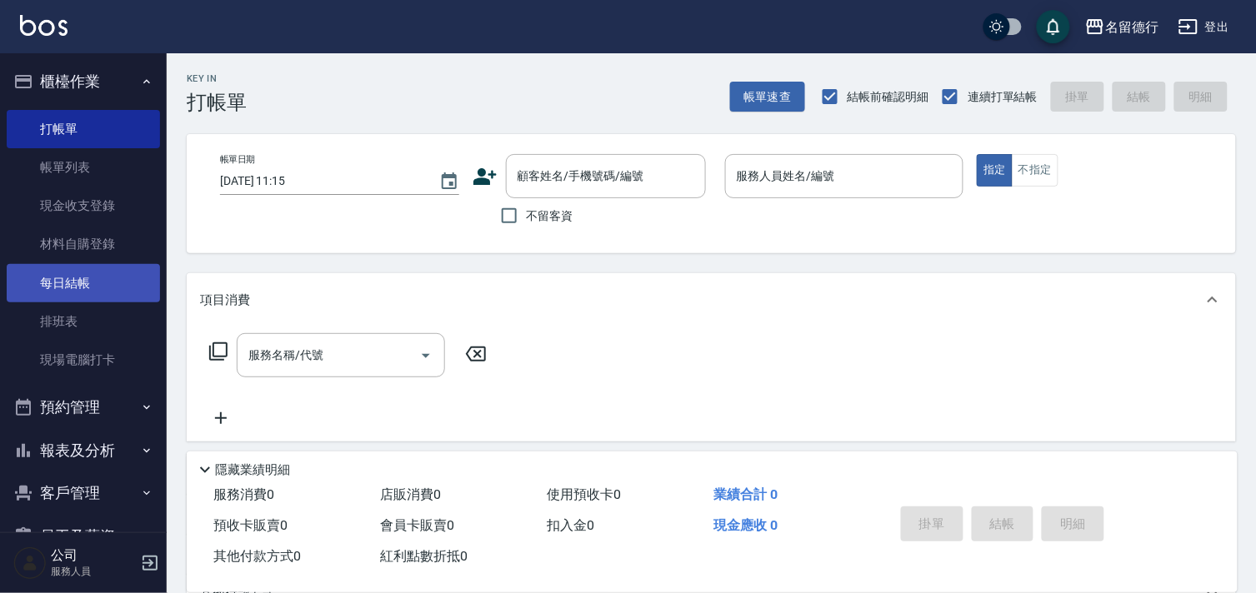
click at [87, 280] on link "每日結帳" at bounding box center [83, 283] width 153 height 38
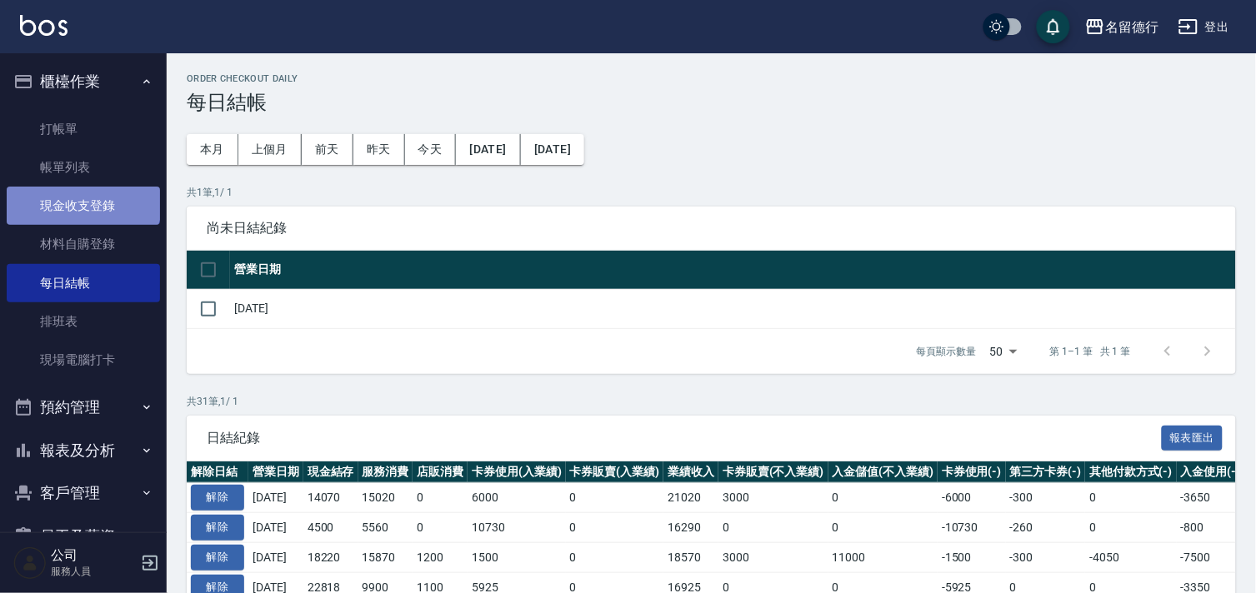
click at [82, 197] on link "現金收支登錄" at bounding box center [83, 206] width 153 height 38
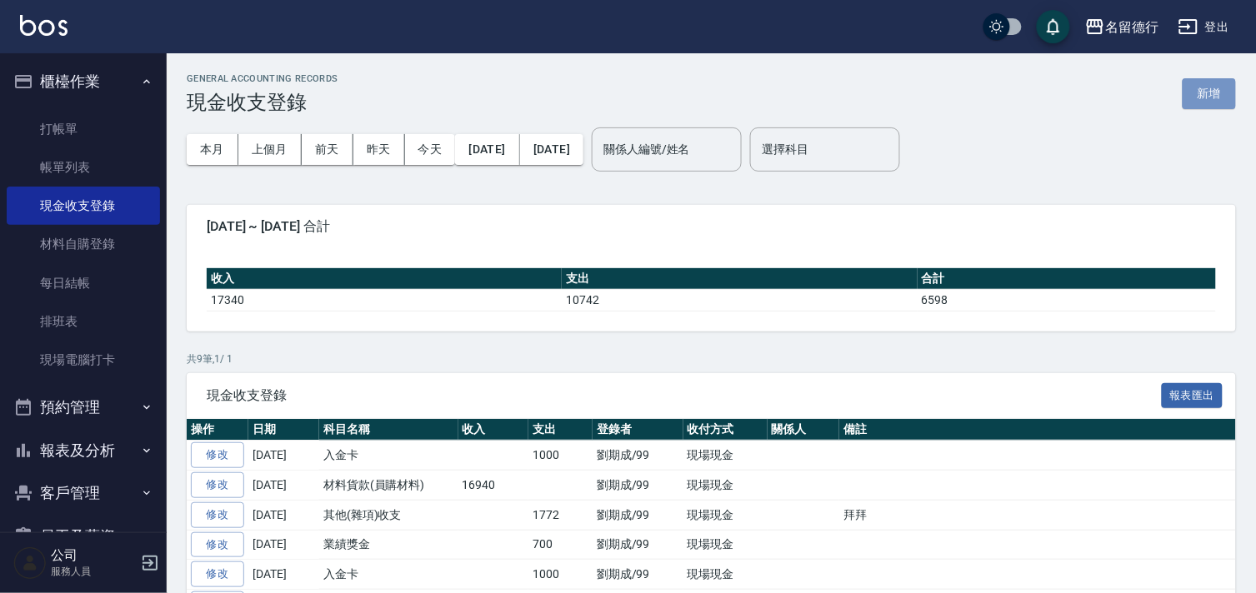
drag, startPoint x: 1222, startPoint y: 93, endPoint x: 1217, endPoint y: 113, distance: 20.4
click at [1222, 92] on button "新增" at bounding box center [1208, 93] width 53 height 31
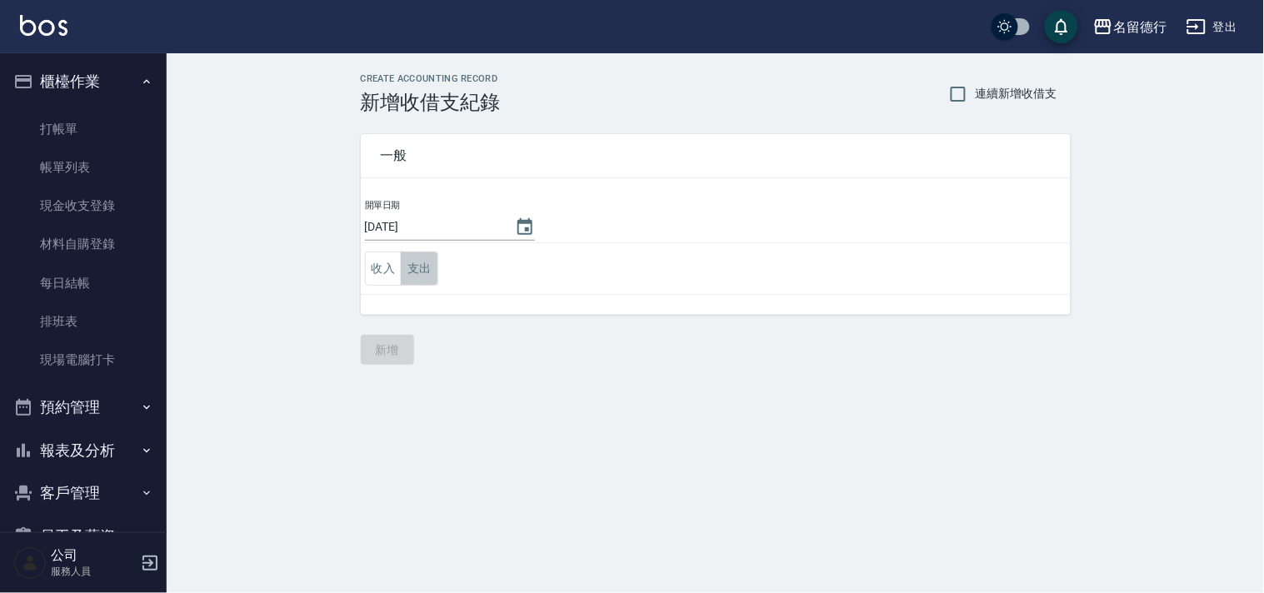
click at [413, 259] on button "支出" at bounding box center [419, 269] width 37 height 34
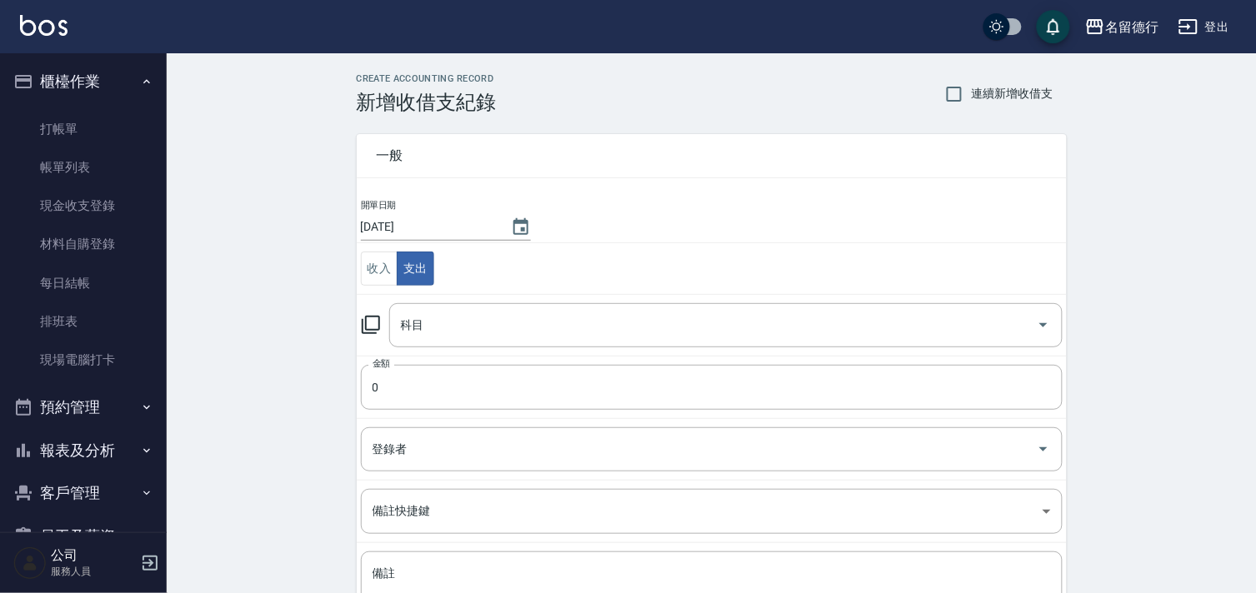
click at [382, 322] on div "科目 科目" at bounding box center [712, 325] width 702 height 44
click at [512, 226] on icon "Choose date, selected date is 2025-09-13" at bounding box center [521, 227] width 20 height 20
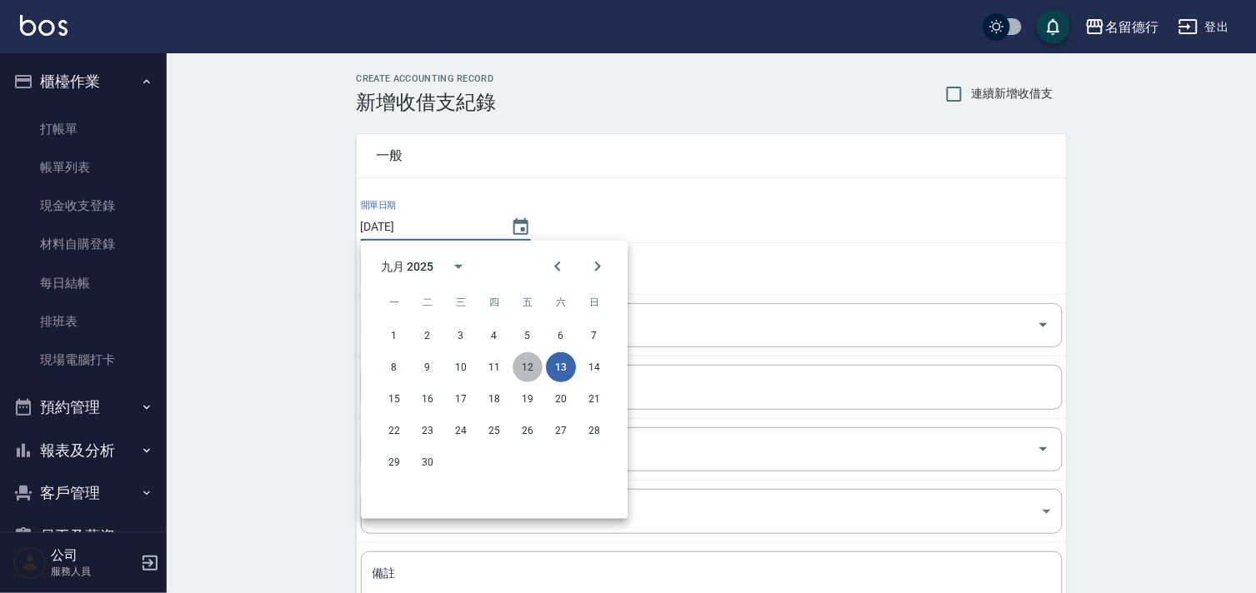
click at [526, 367] on button "12" at bounding box center [527, 367] width 30 height 30
type input "[DATE]"
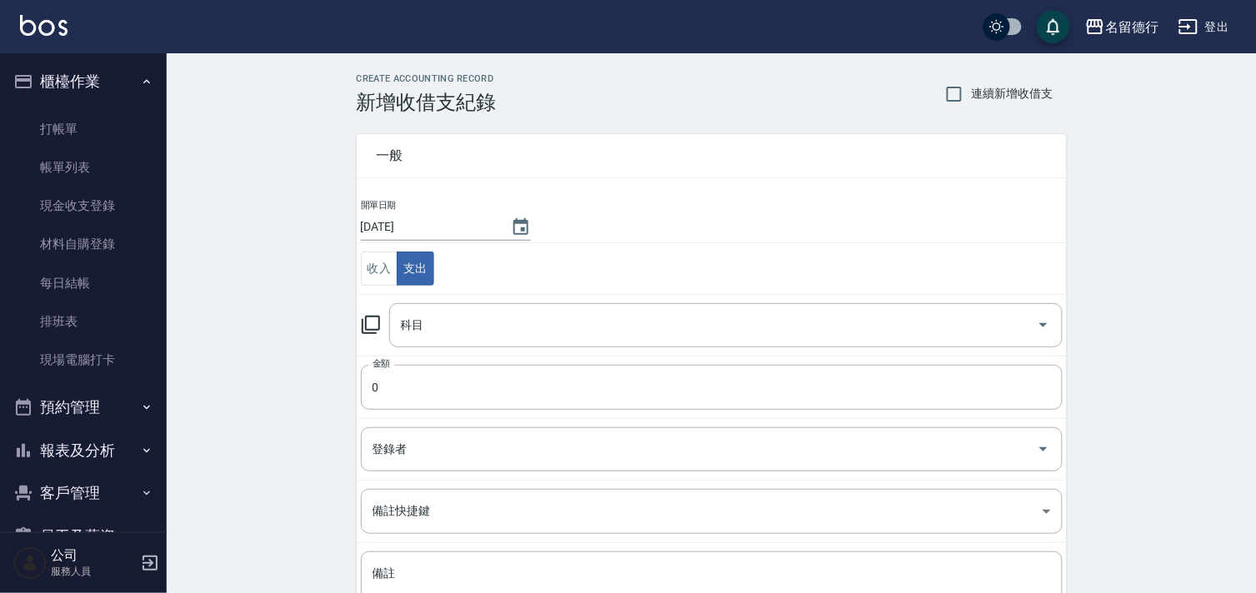
click at [376, 315] on icon at bounding box center [371, 325] width 20 height 20
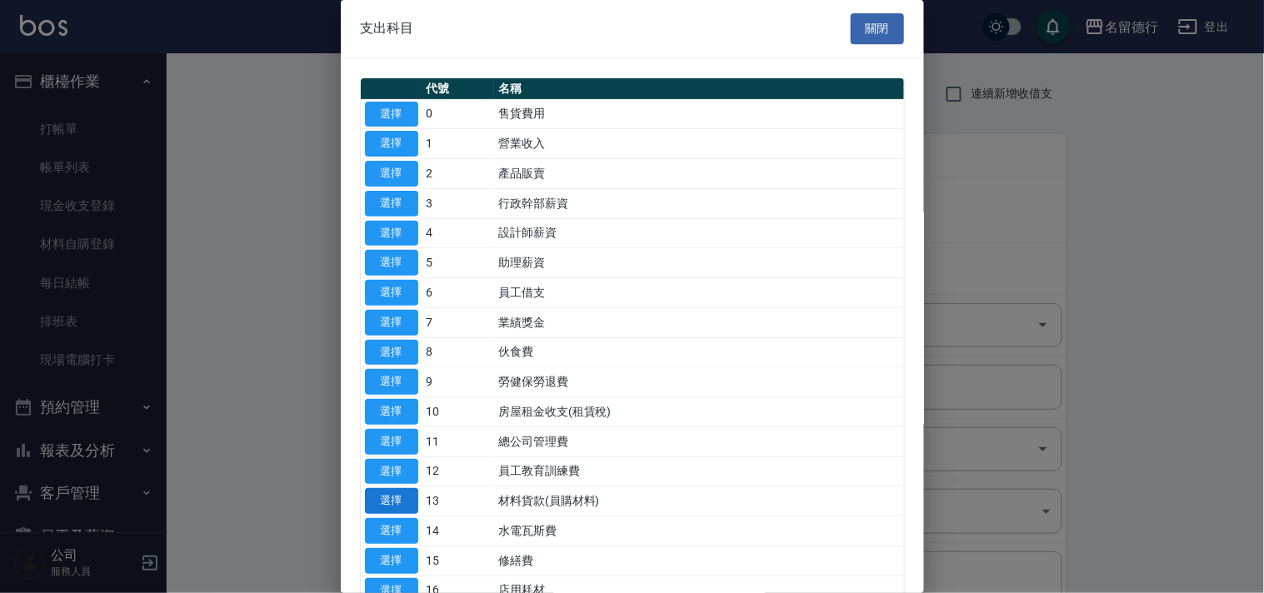
click at [394, 497] on button "選擇" at bounding box center [391, 501] width 53 height 26
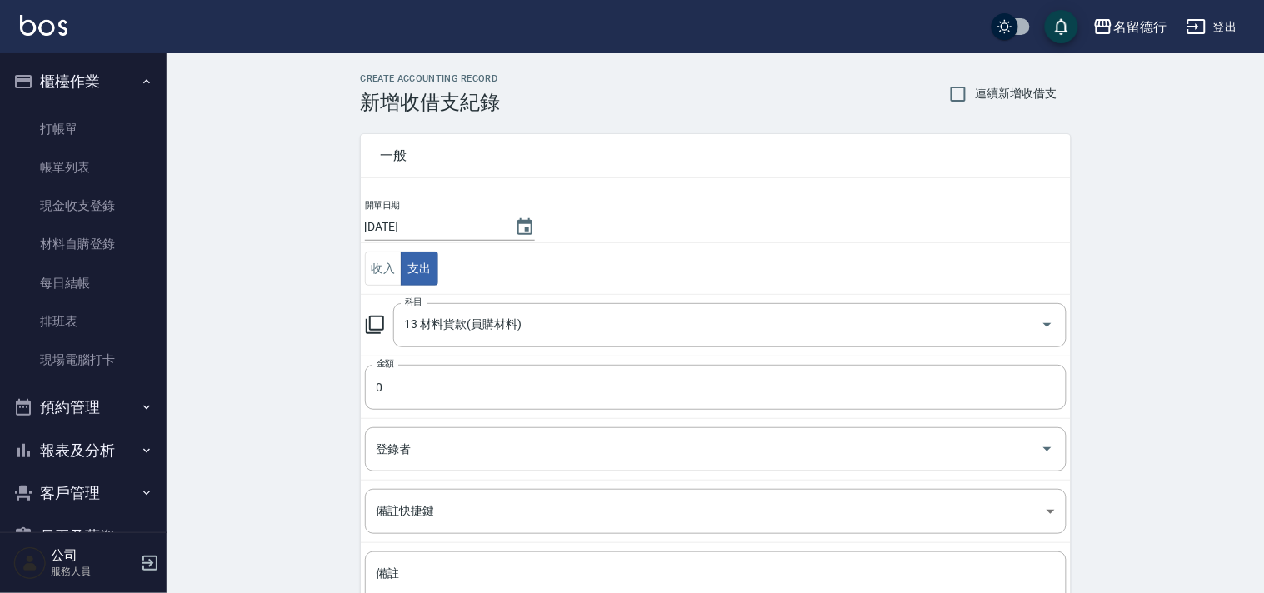
type input "13 材料貨款(員購材料)"
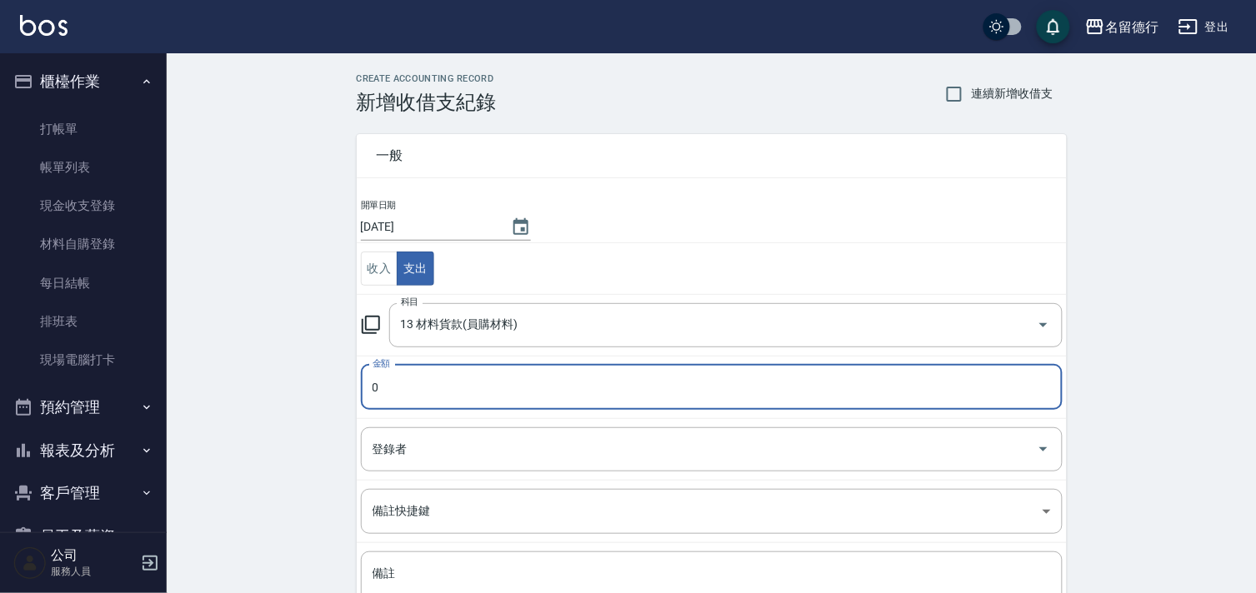
click at [438, 397] on input "0" at bounding box center [712, 387] width 702 height 45
type input "6646"
click at [402, 459] on input "登錄者" at bounding box center [699, 449] width 662 height 29
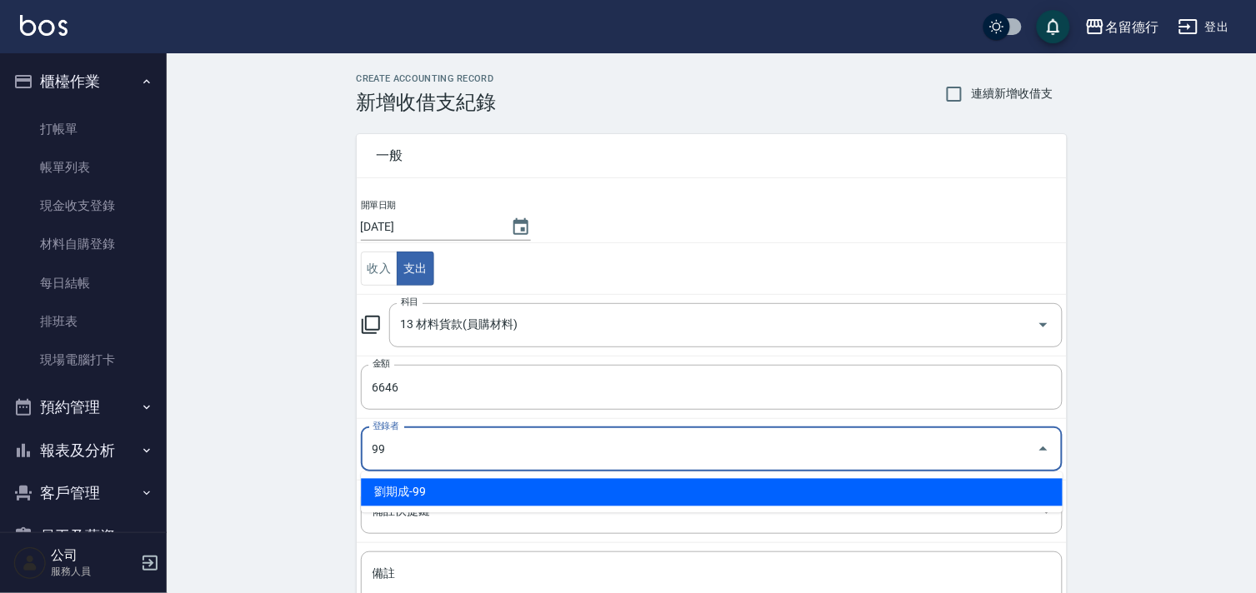
type input "劉期成-99"
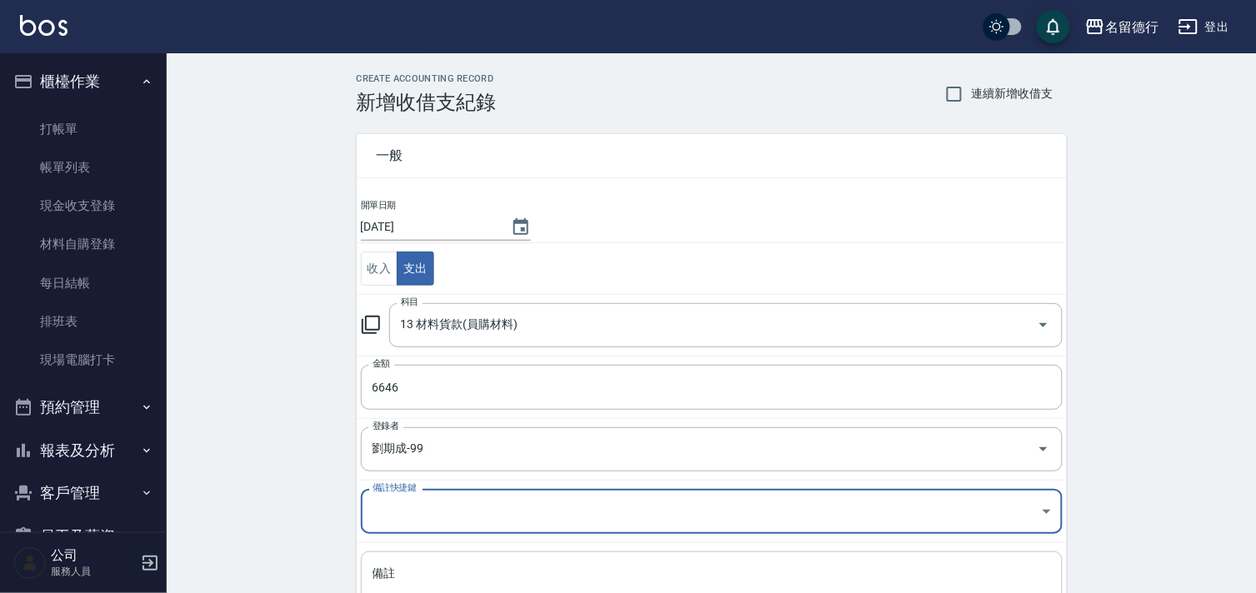
click at [459, 576] on textarea "備註" at bounding box center [711, 594] width 678 height 57
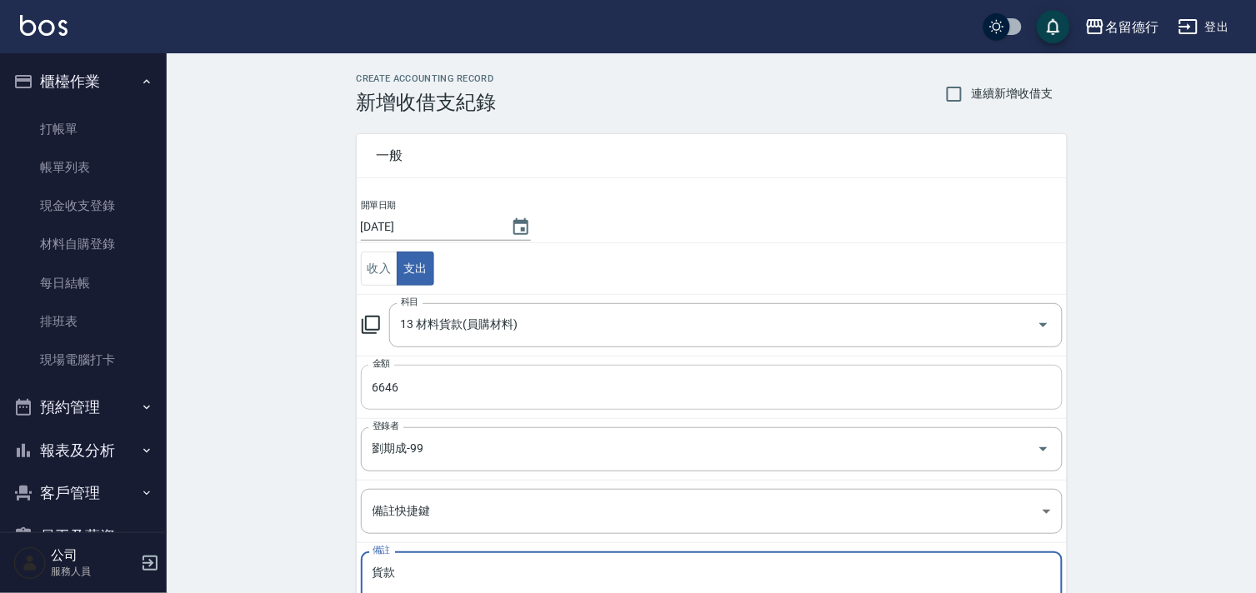
type textarea "貨款"
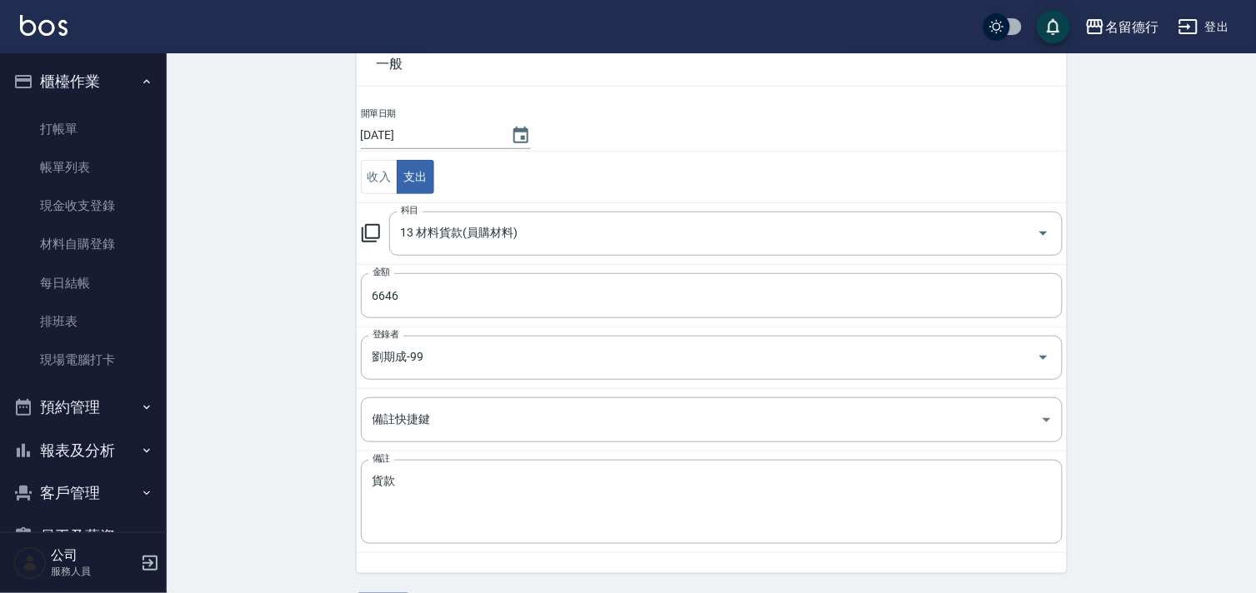
scroll to position [142, 0]
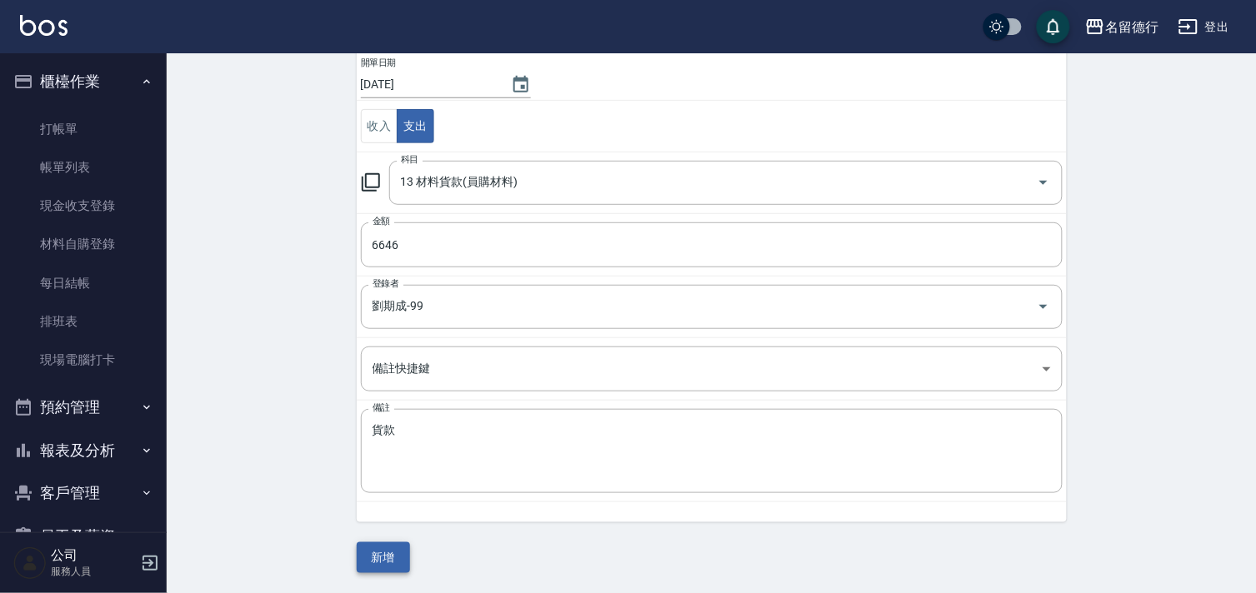
click at [402, 550] on button "新增" at bounding box center [383, 557] width 53 height 31
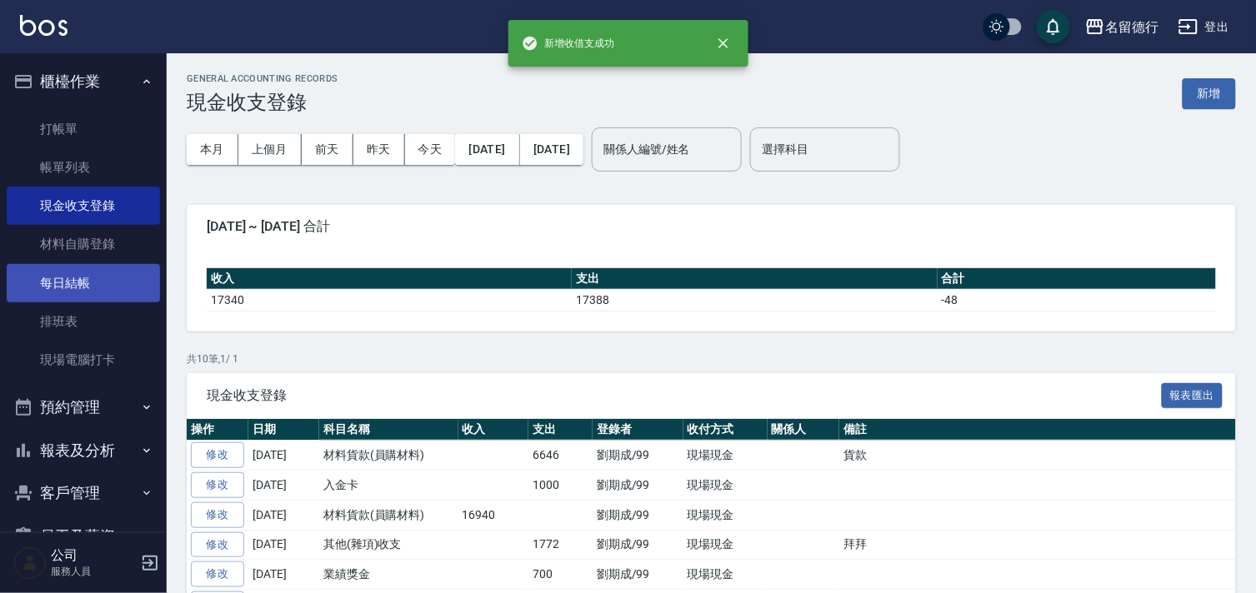
click at [50, 264] on link "每日結帳" at bounding box center [83, 283] width 153 height 38
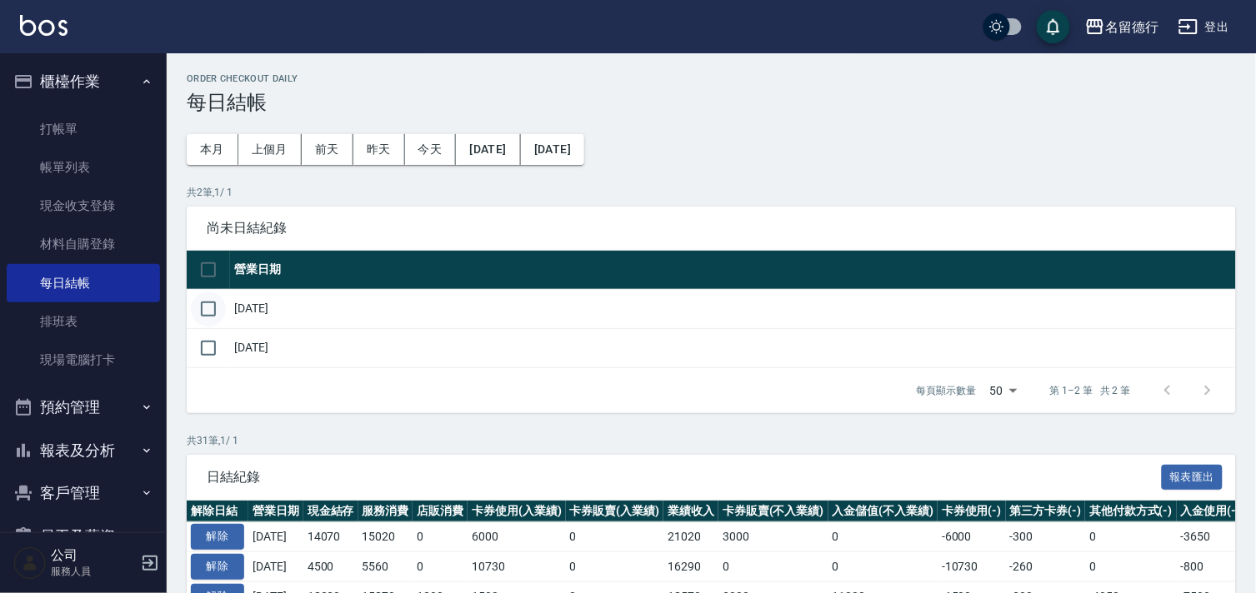
click at [210, 311] on input "checkbox" at bounding box center [208, 309] width 35 height 35
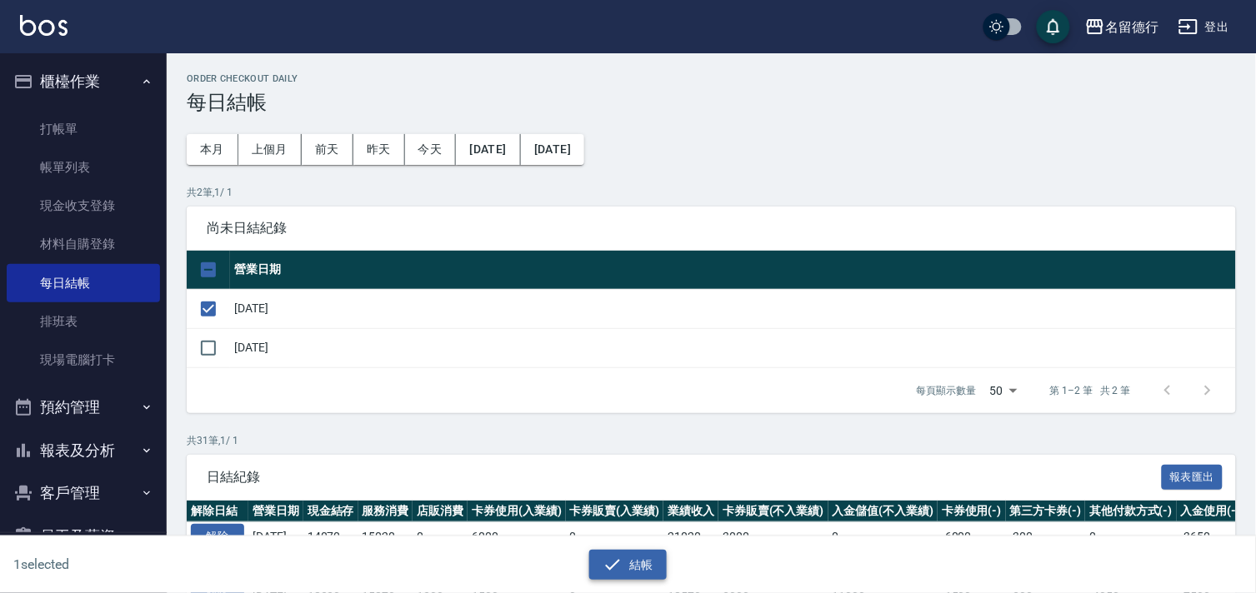
click at [651, 561] on button "結帳" at bounding box center [627, 565] width 77 height 31
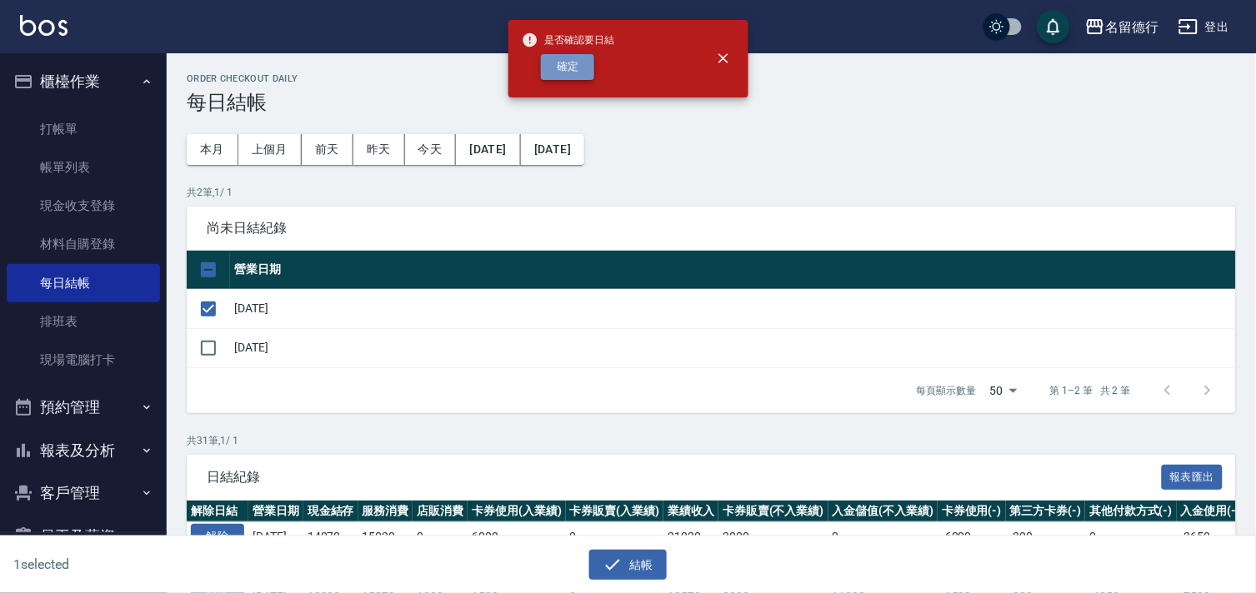
click at [563, 77] on button "確定" at bounding box center [567, 67] width 53 height 26
checkbox input "false"
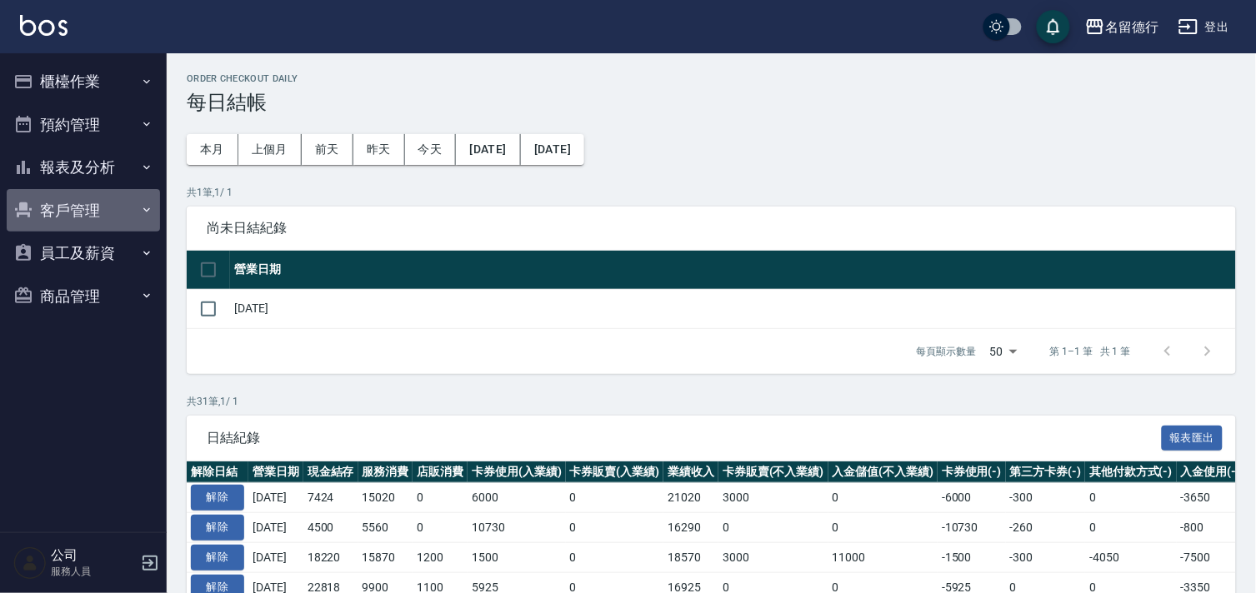
click at [84, 198] on button "客戶管理" at bounding box center [83, 210] width 153 height 43
click at [81, 198] on button "客戶管理" at bounding box center [83, 210] width 153 height 43
click at [92, 153] on button "報表及分析" at bounding box center [83, 167] width 153 height 43
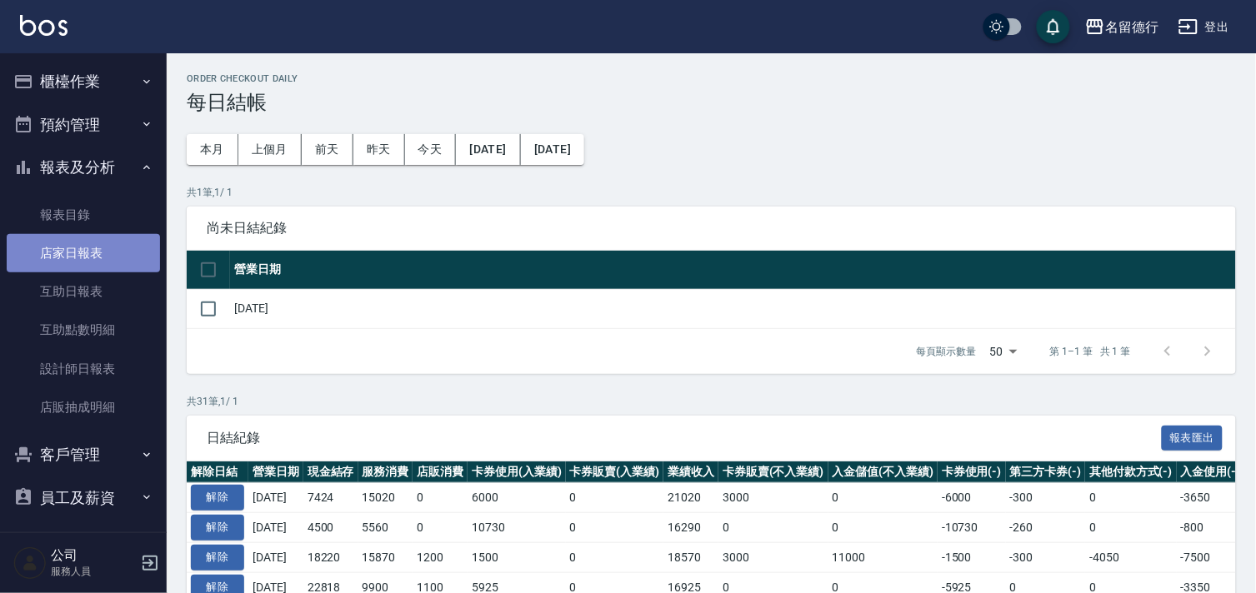
click at [86, 253] on link "店家日報表" at bounding box center [83, 253] width 153 height 38
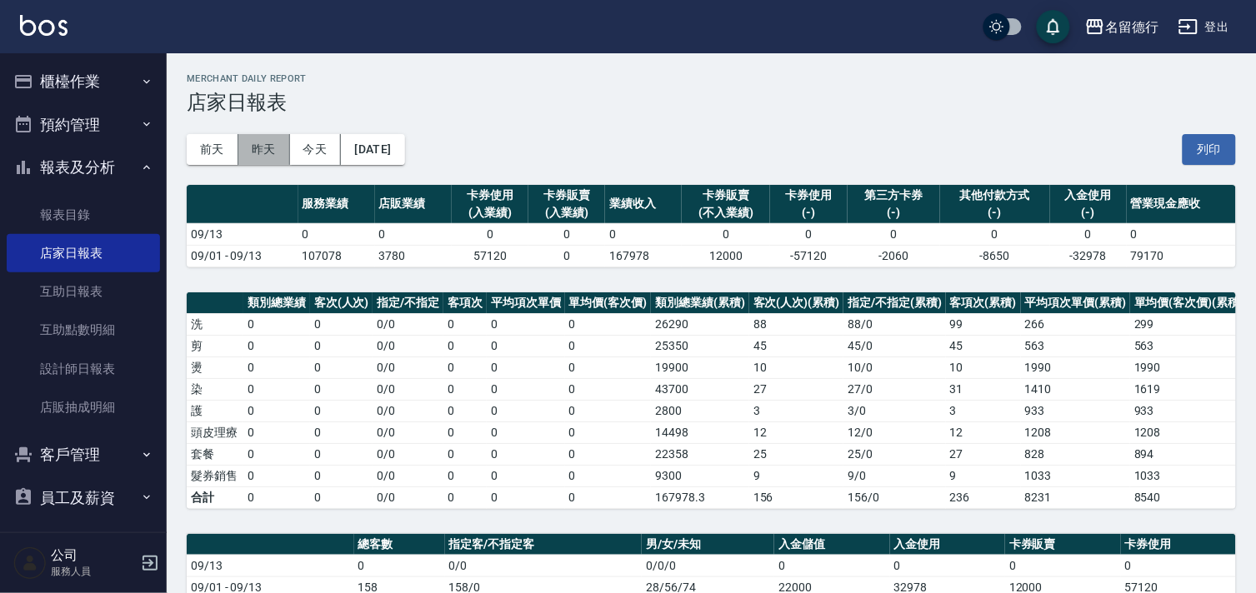
click at [273, 155] on button "昨天" at bounding box center [264, 149] width 52 height 31
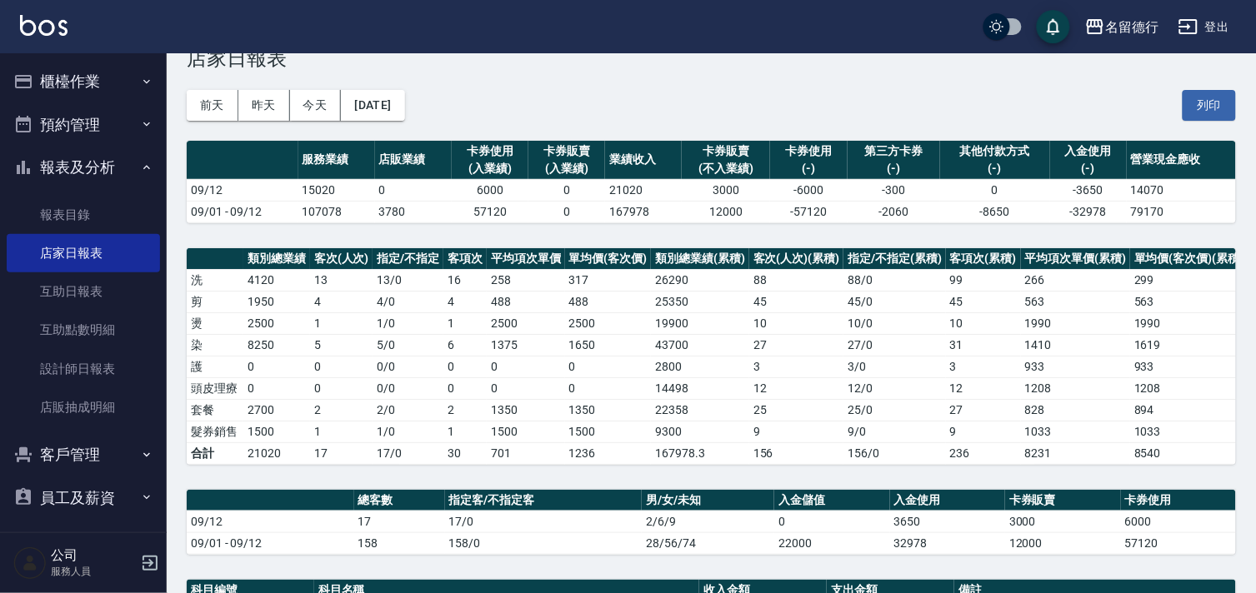
scroll to position [525, 0]
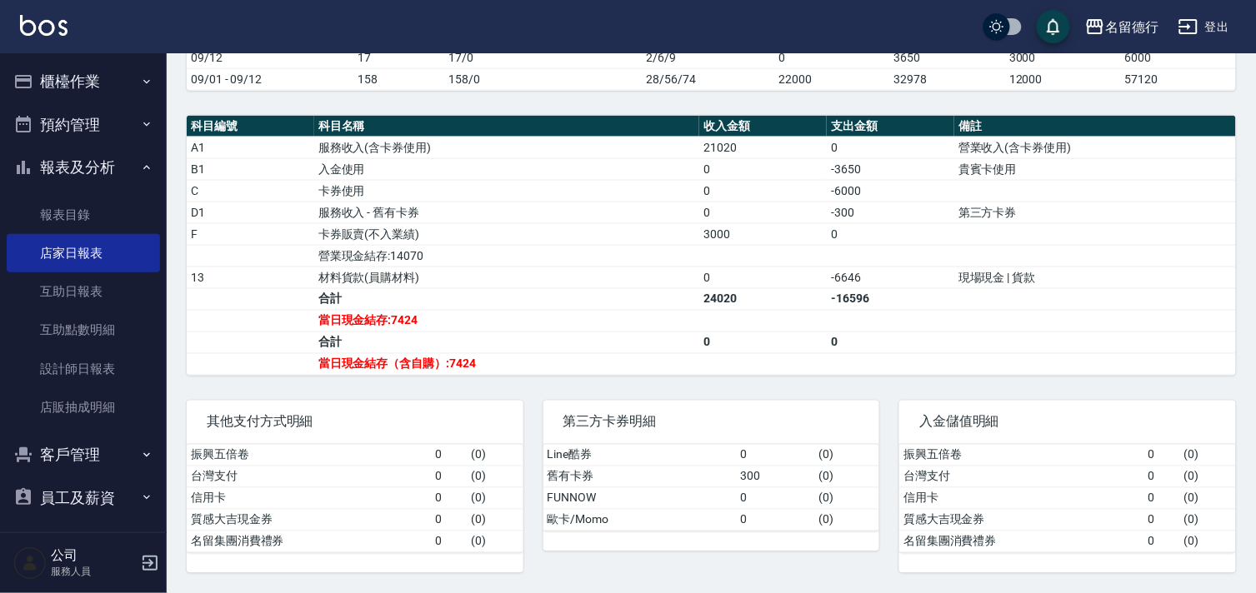
click at [52, 172] on button "報表及分析" at bounding box center [83, 167] width 153 height 43
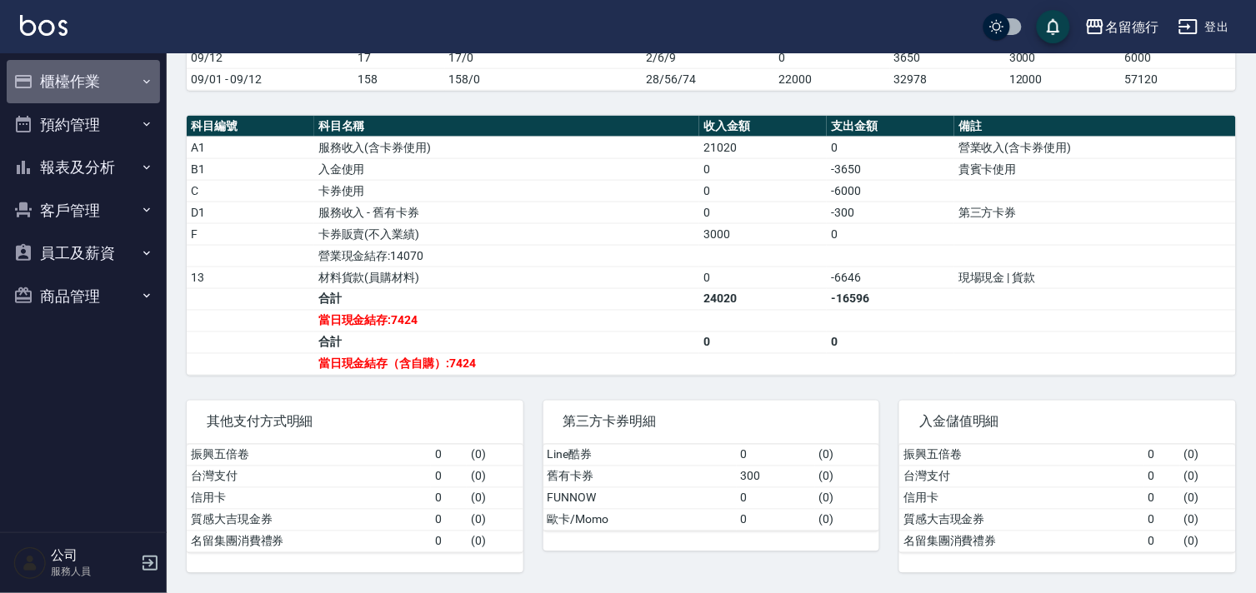
click at [120, 77] on button "櫃檯作業" at bounding box center [83, 81] width 153 height 43
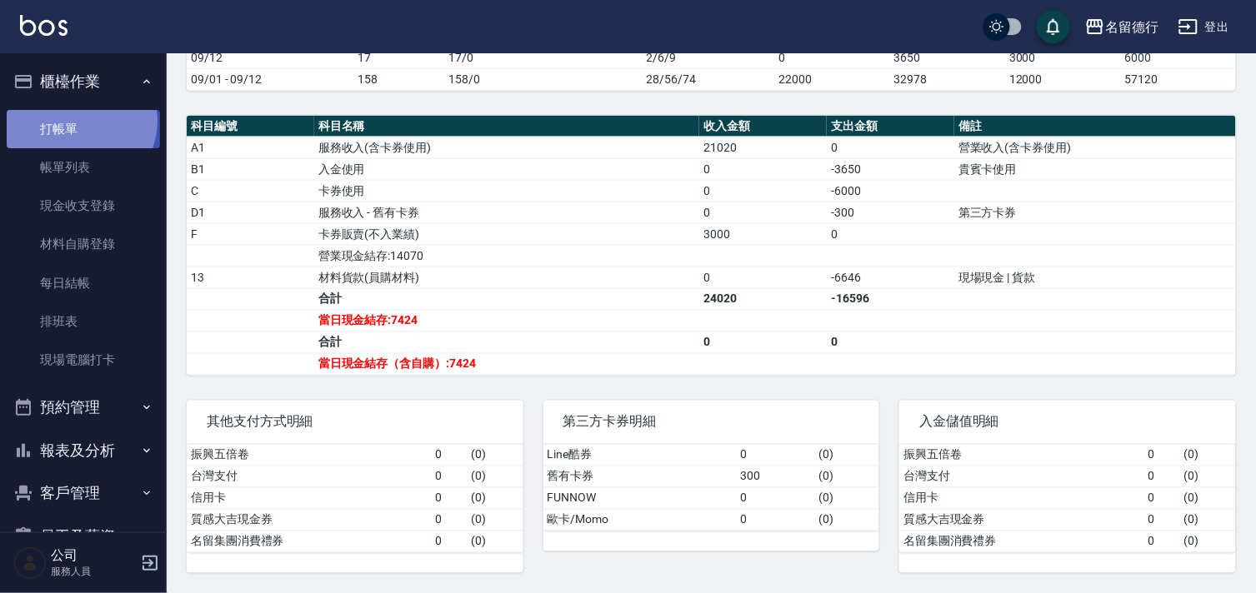
click at [77, 121] on link "打帳單" at bounding box center [83, 129] width 153 height 38
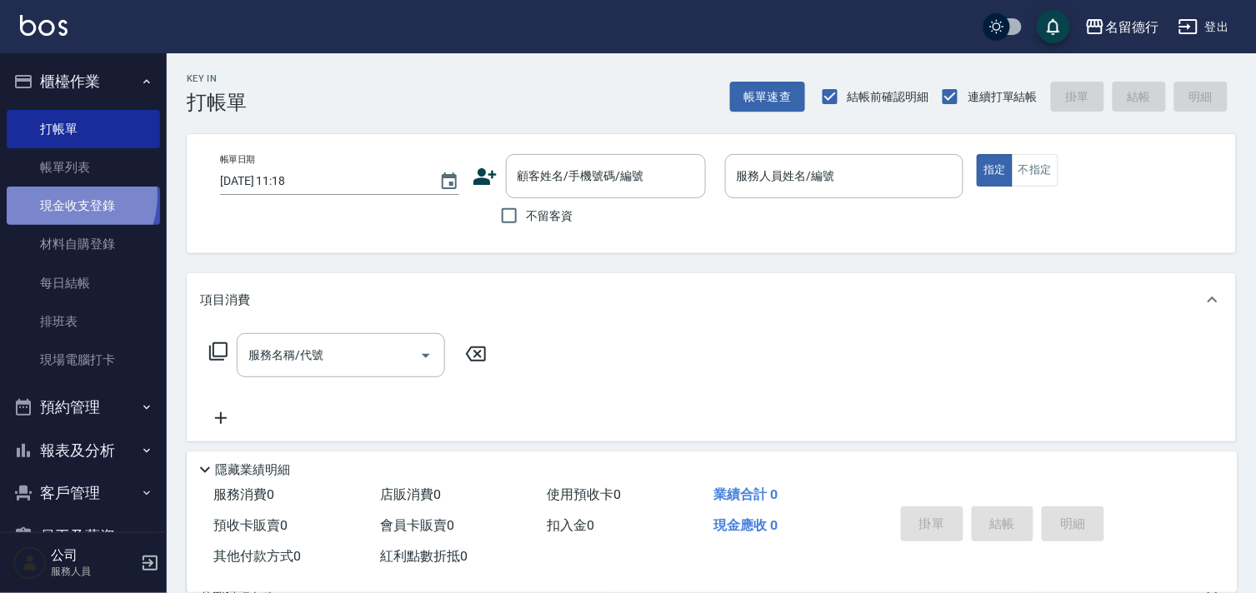
click at [62, 196] on link "現金收支登錄" at bounding box center [83, 206] width 153 height 38
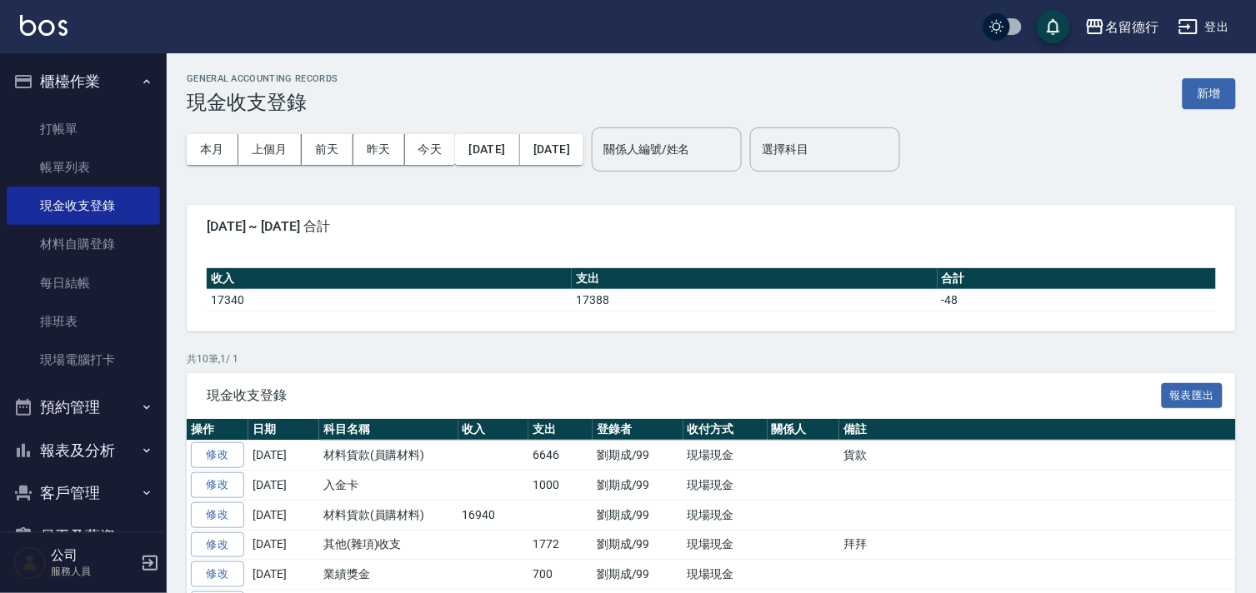
click at [59, 444] on button "報表及分析" at bounding box center [83, 450] width 153 height 43
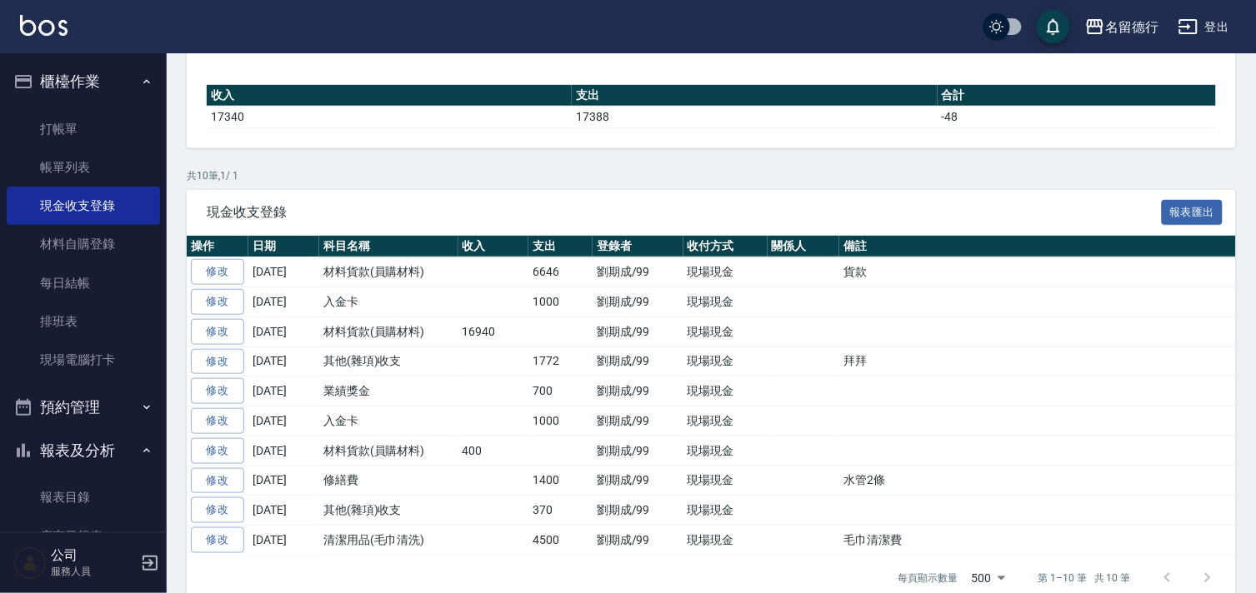
scroll to position [185, 0]
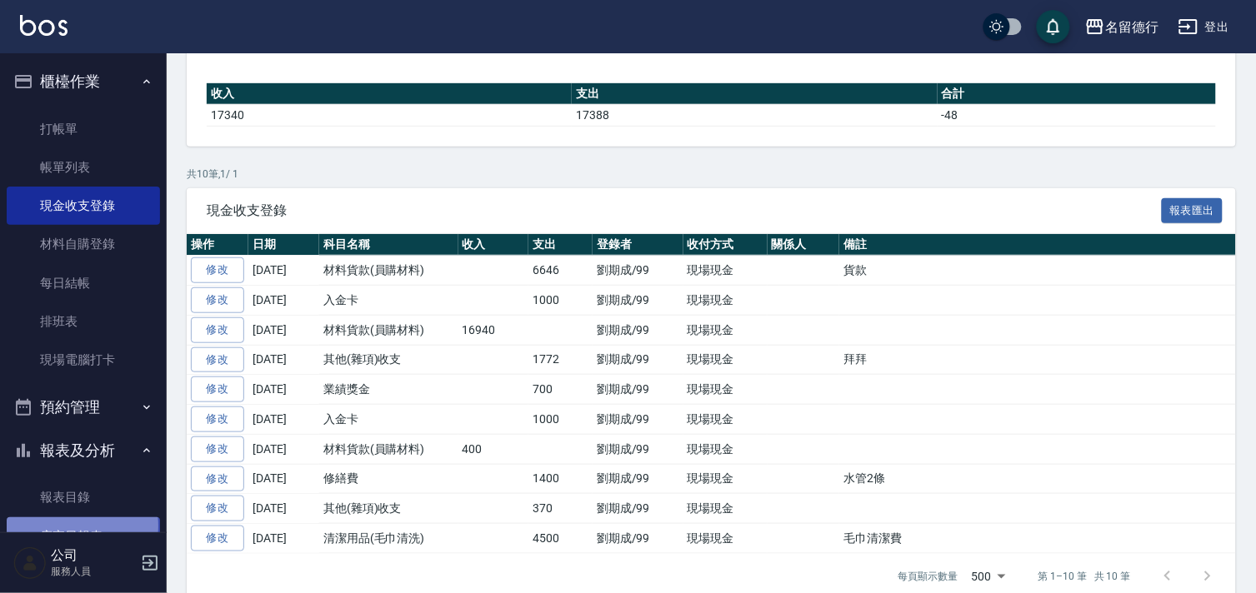
click at [77, 526] on link "店家日報表" at bounding box center [83, 536] width 153 height 38
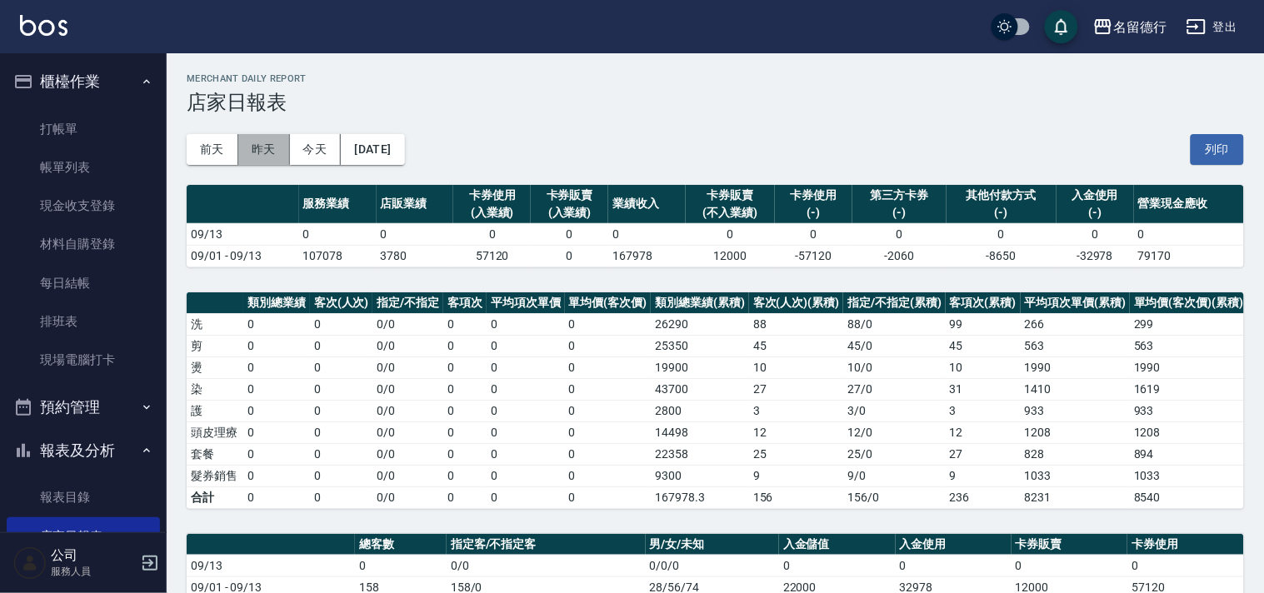
click at [261, 152] on button "昨天" at bounding box center [264, 149] width 52 height 31
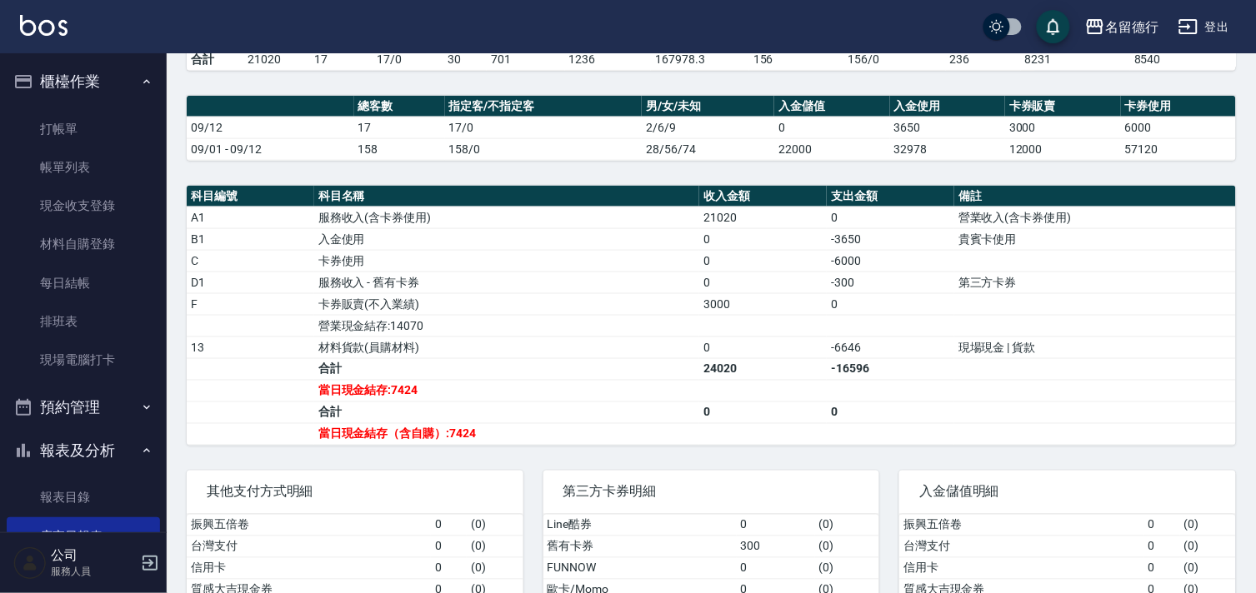
scroll to position [525, 0]
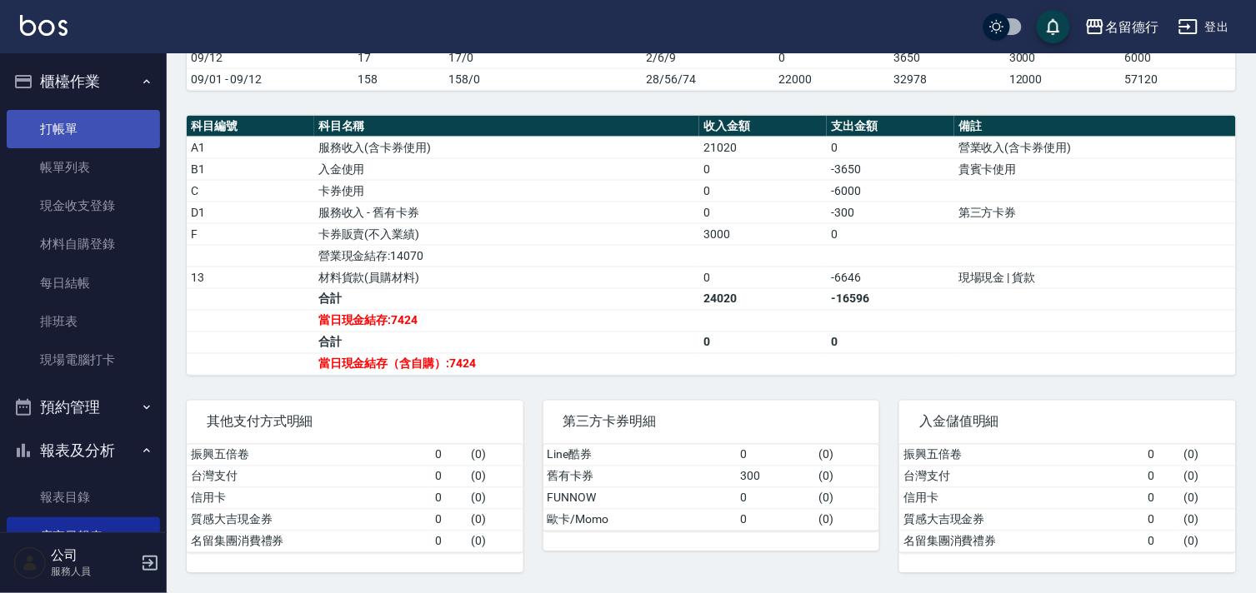
click at [40, 131] on link "打帳單" at bounding box center [83, 129] width 153 height 38
